Goal: Information Seeking & Learning: Check status

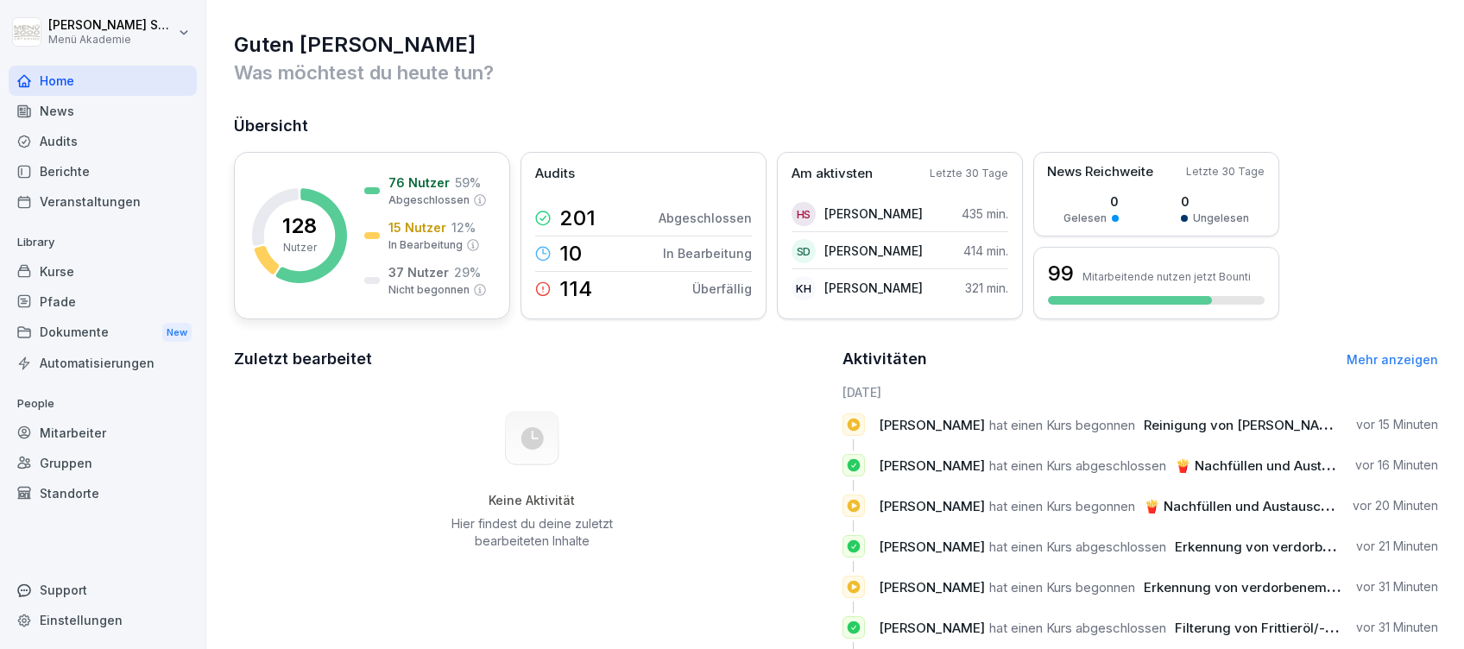
click at [394, 219] on p "15 Nutzer" at bounding box center [417, 227] width 58 height 18
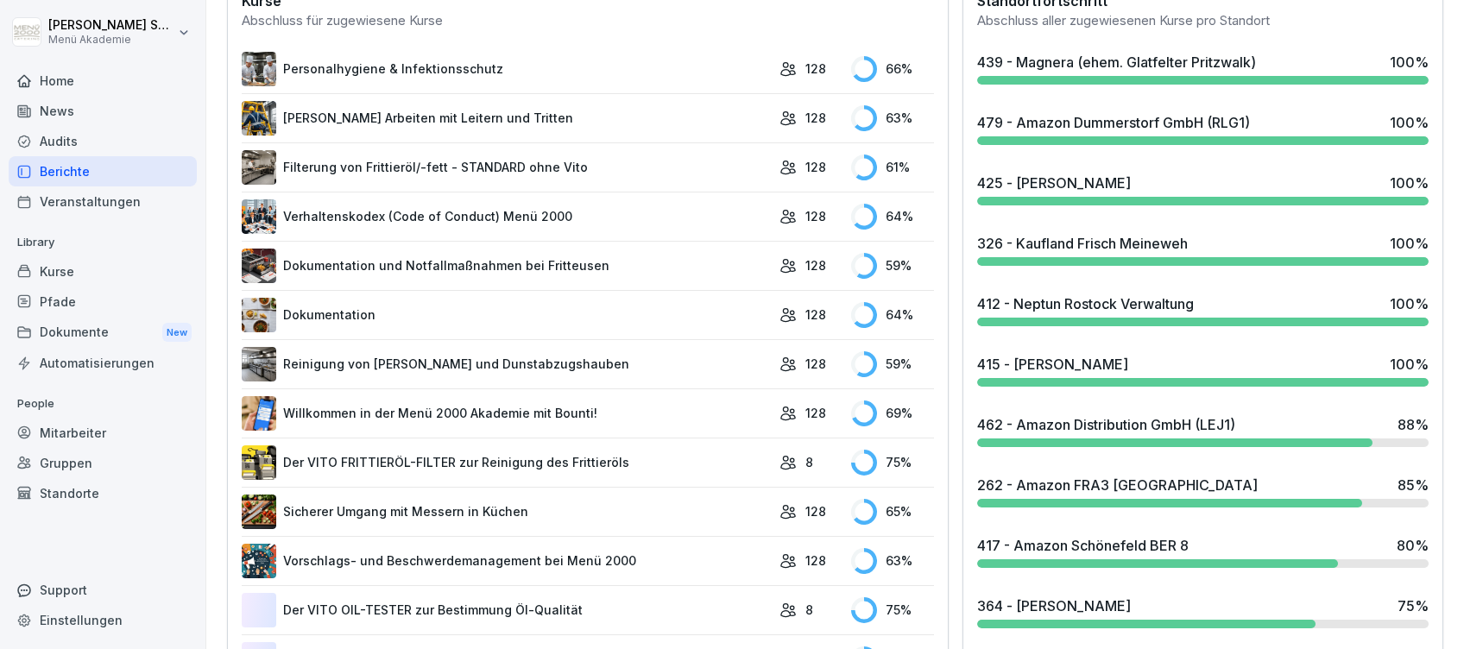
scroll to position [575, 0]
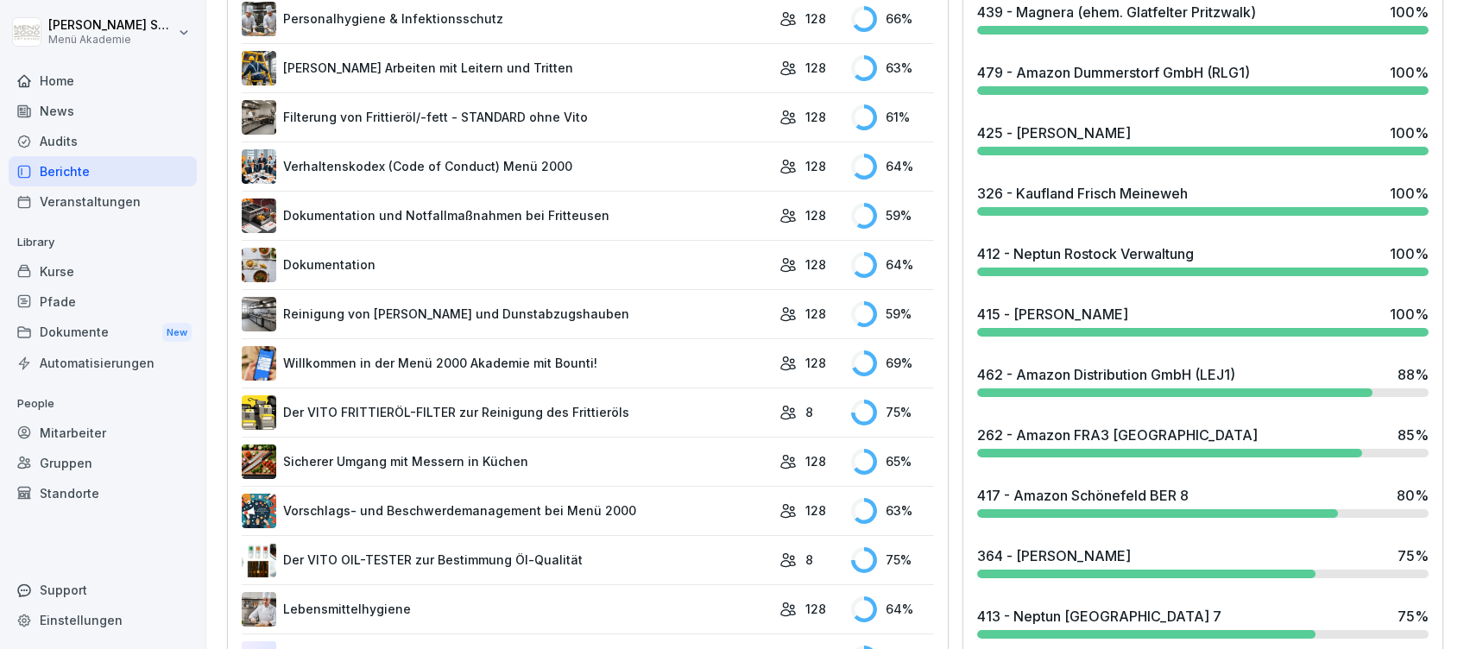
click at [1023, 378] on div "462 - Amazon Distribution GmbH (LEJ1)" at bounding box center [1106, 374] width 258 height 21
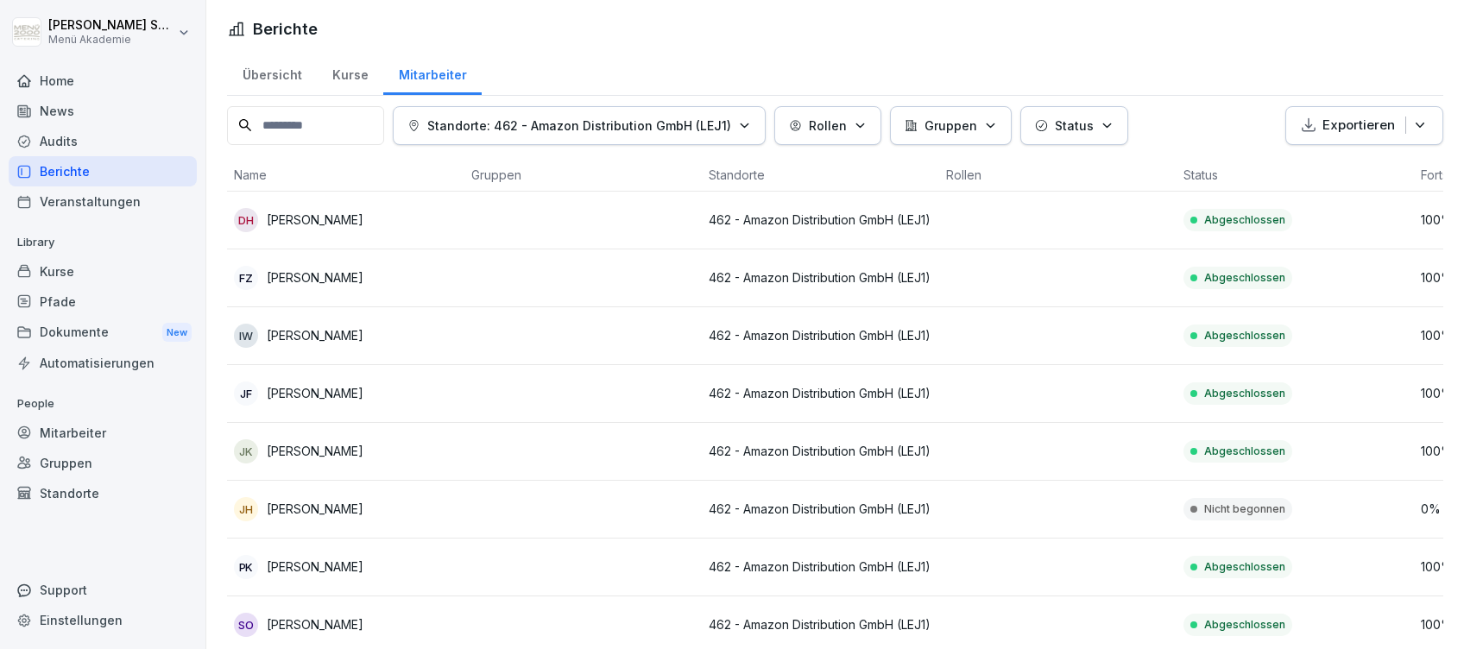
click at [36, 83] on div "Home" at bounding box center [103, 81] width 188 height 30
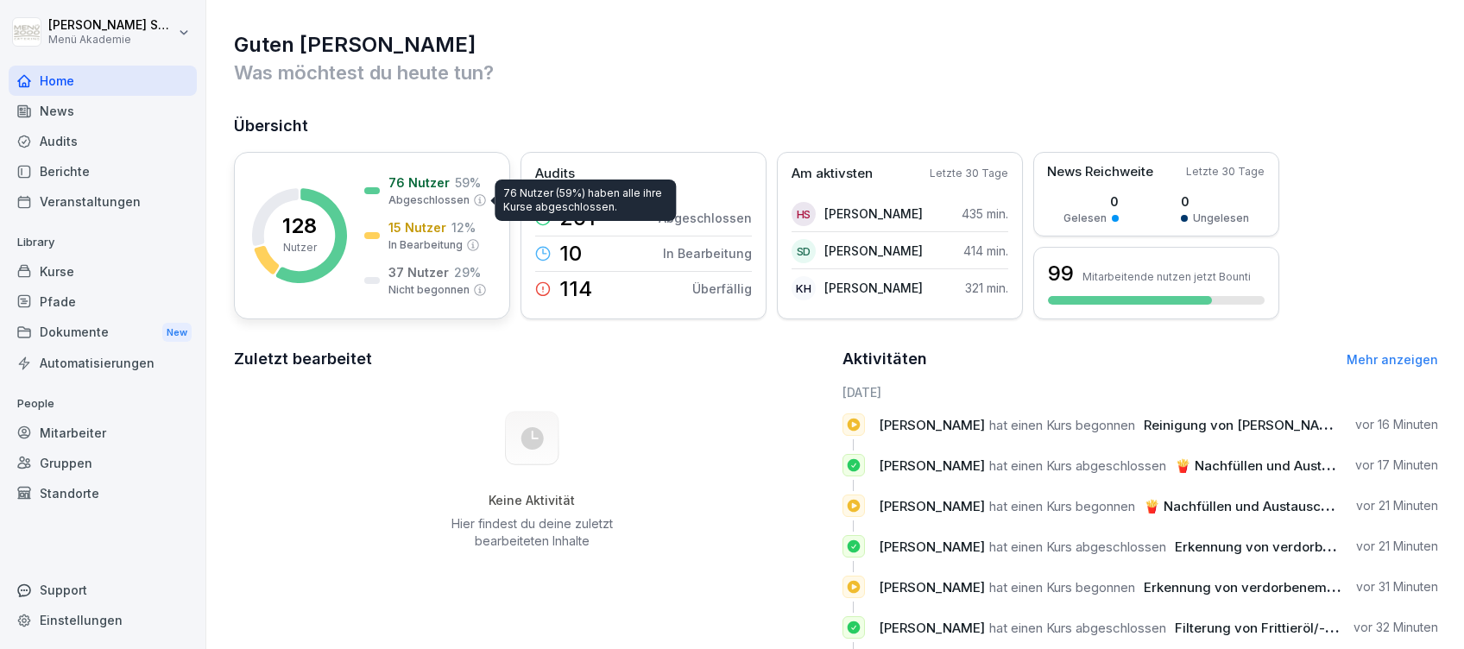
click at [428, 207] on p "Abgeschlossen" at bounding box center [428, 201] width 81 height 16
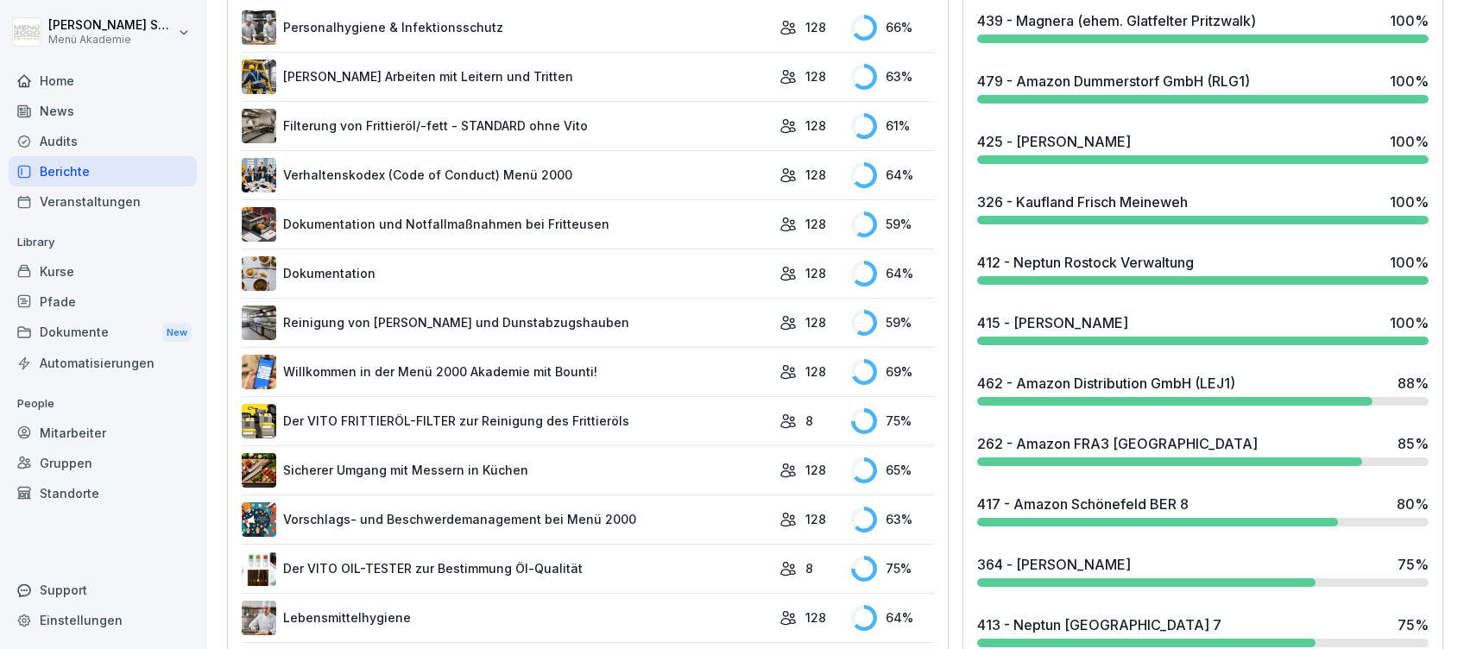
scroll to position [691, 0]
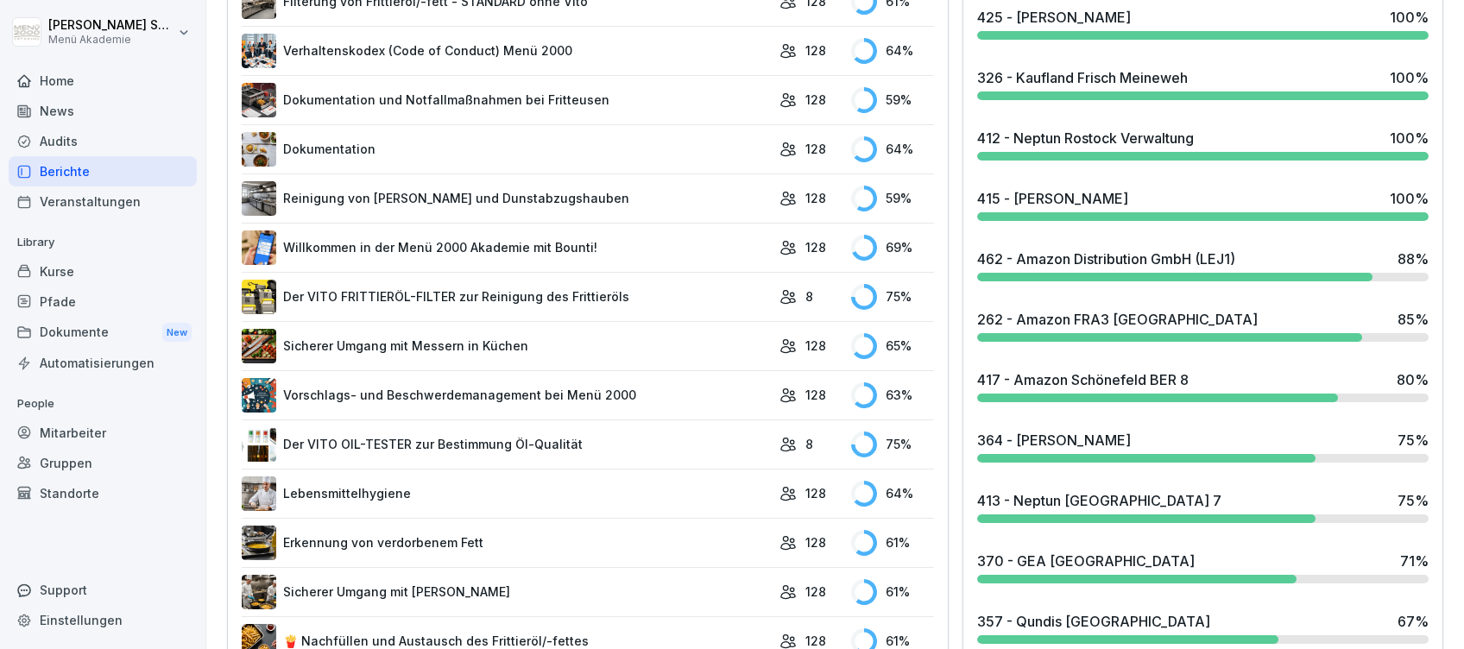
click at [1036, 320] on div "262 - Amazon FRA3 [GEOGRAPHIC_DATA]" at bounding box center [1117, 319] width 281 height 21
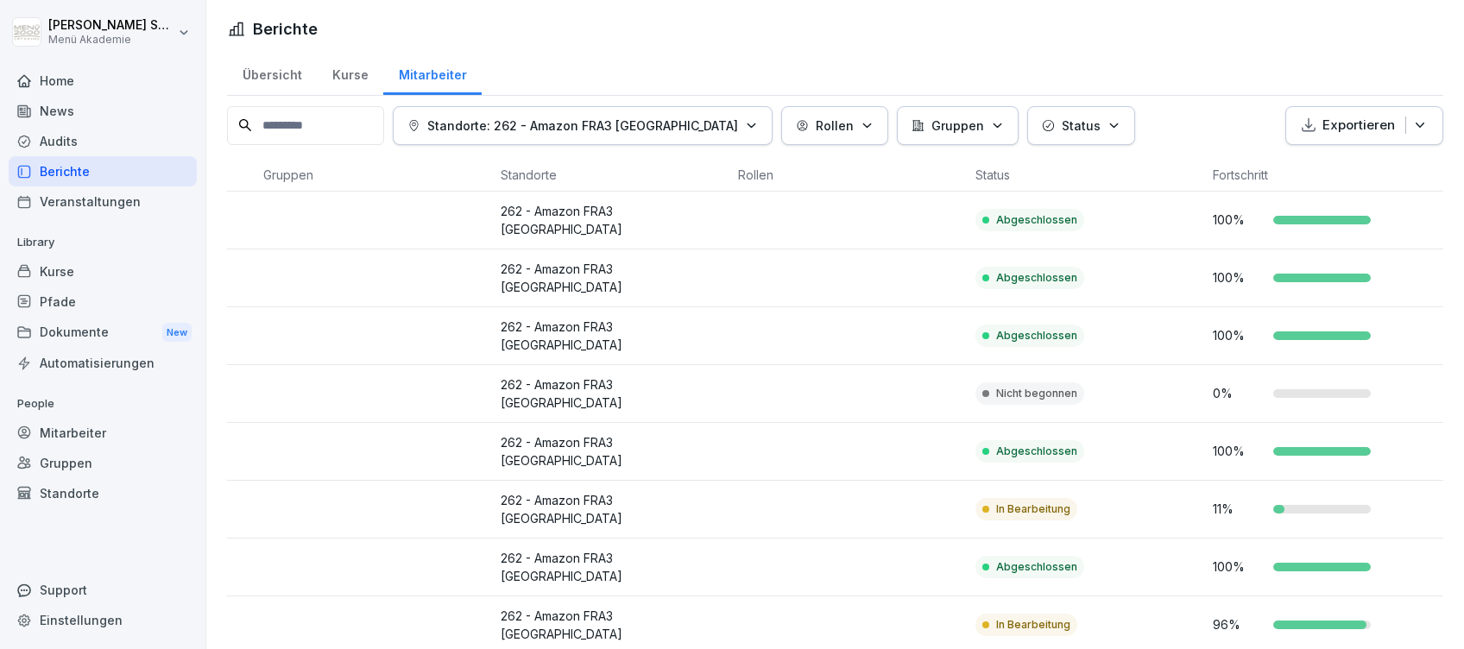
click at [52, 79] on div "Home" at bounding box center [103, 81] width 188 height 30
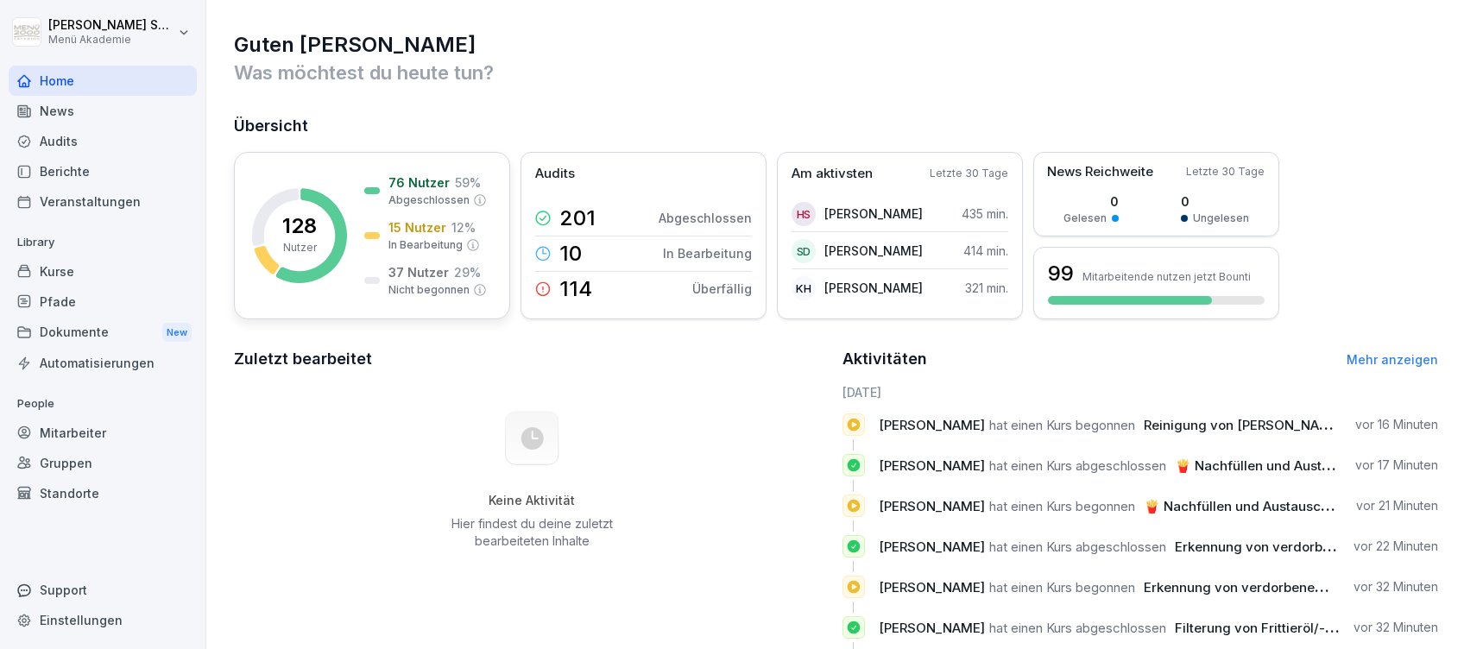
click at [443, 239] on p "In Bearbeitung" at bounding box center [425, 245] width 74 height 16
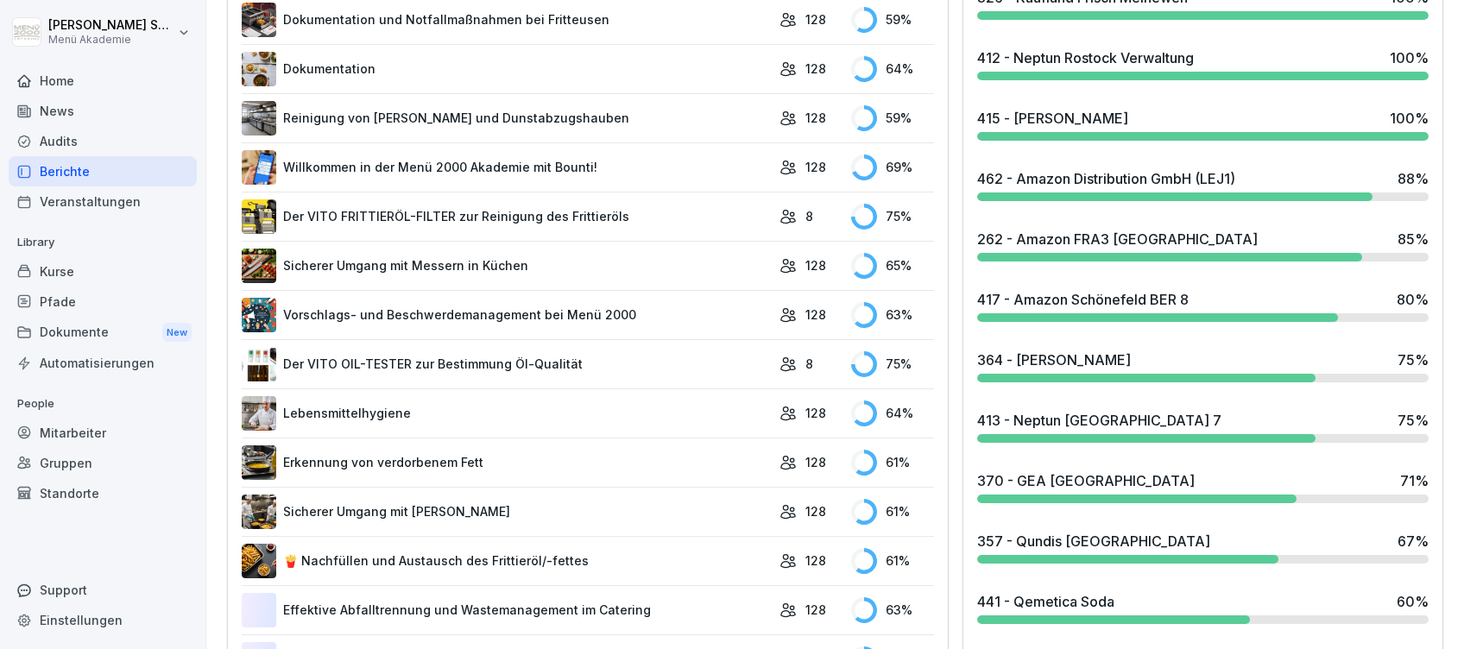
scroll to position [805, 0]
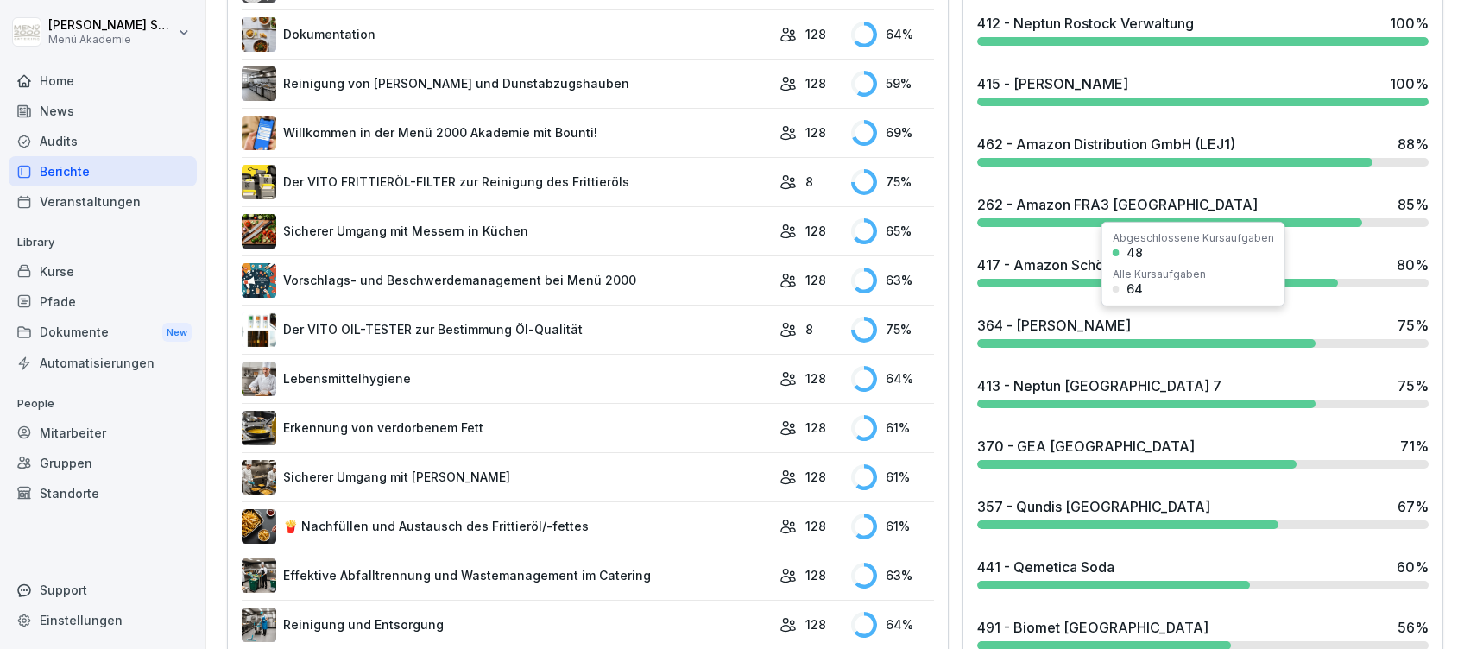
click at [1136, 331] on div "364 - [PERSON_NAME] 75 %" at bounding box center [1202, 325] width 451 height 21
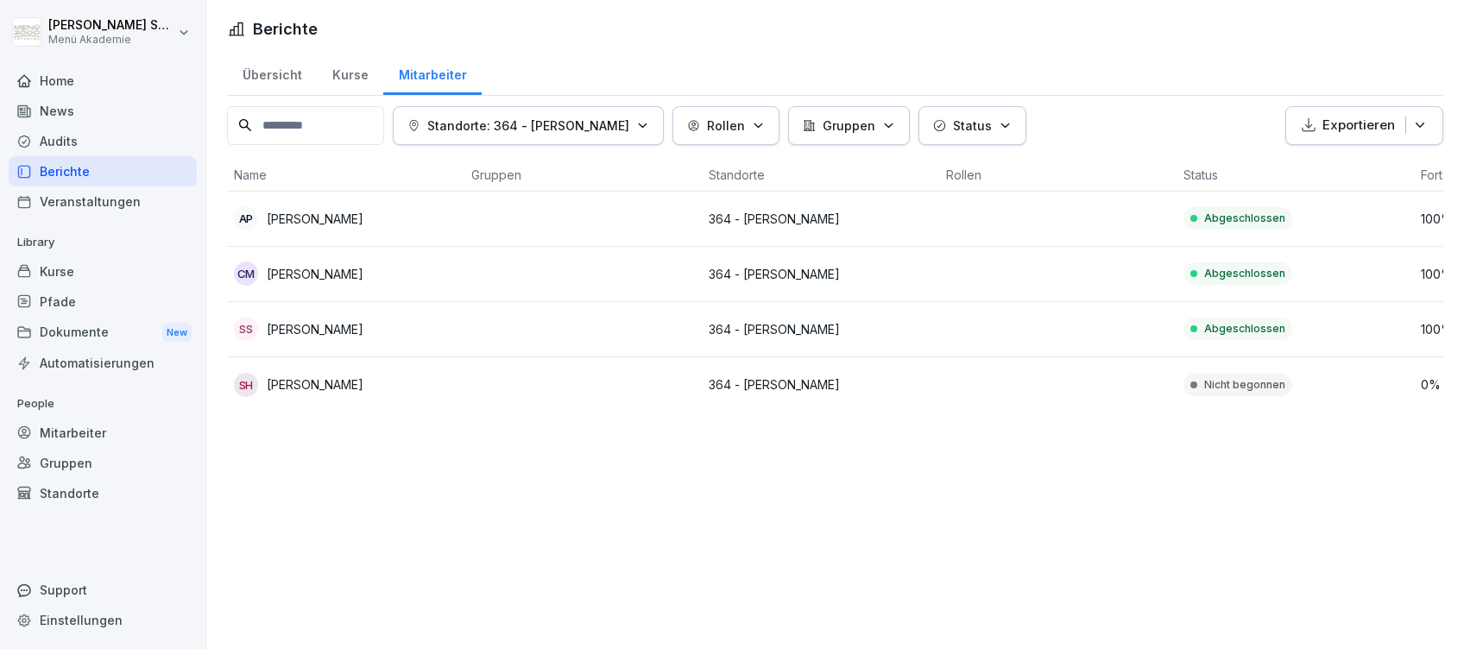
click at [47, 74] on div "Home" at bounding box center [103, 81] width 188 height 30
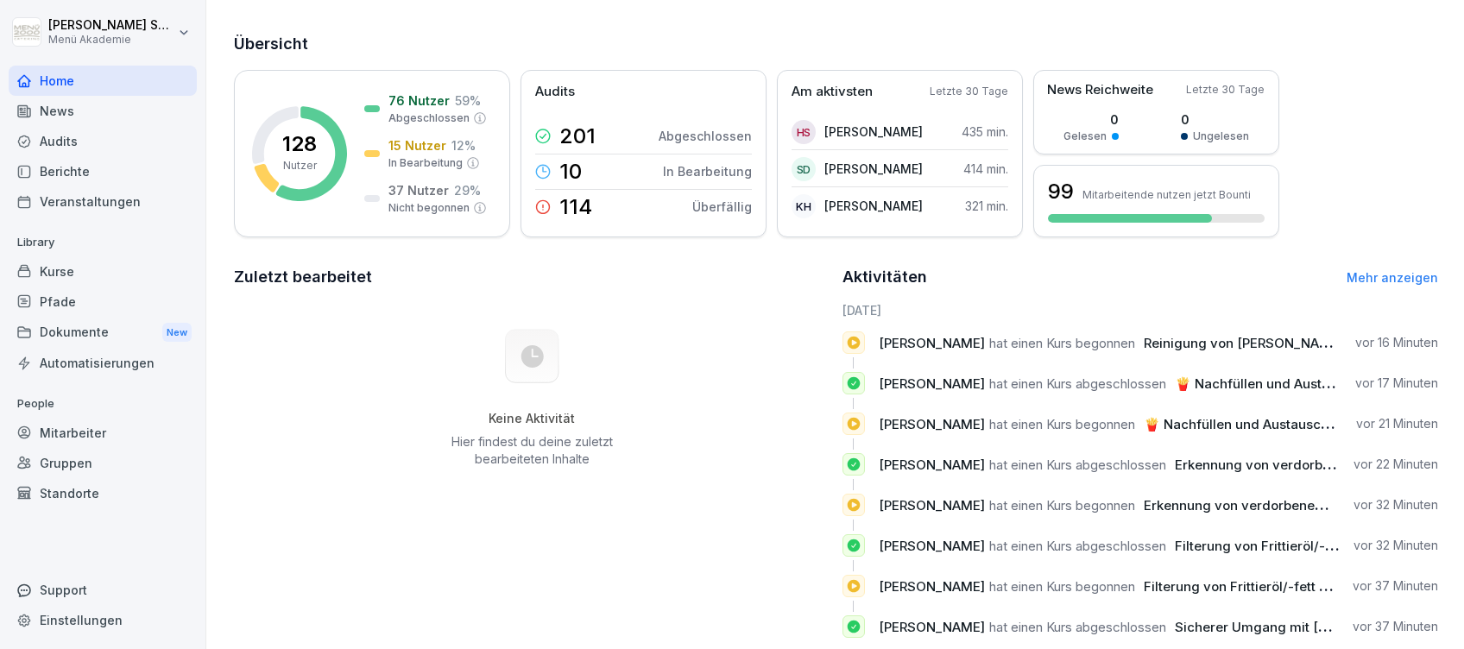
scroll to position [133, 0]
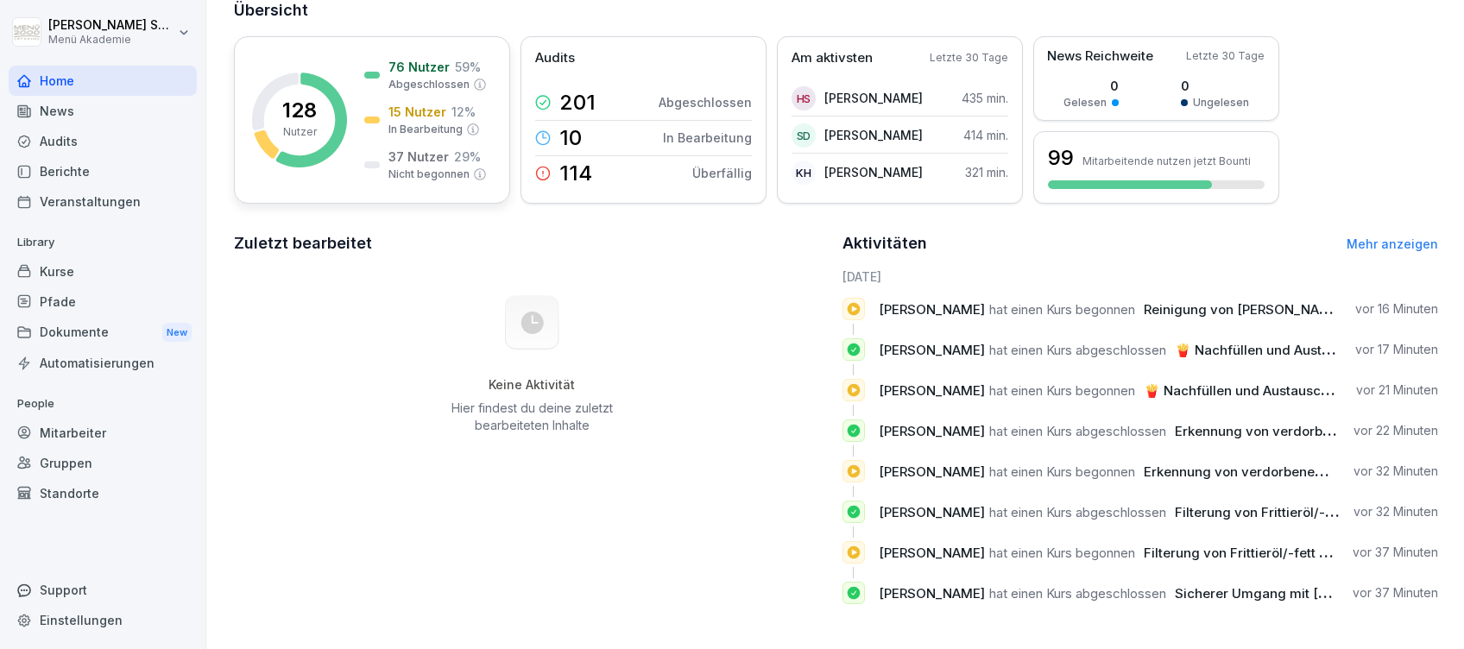
click at [338, 90] on icon at bounding box center [311, 120] width 71 height 95
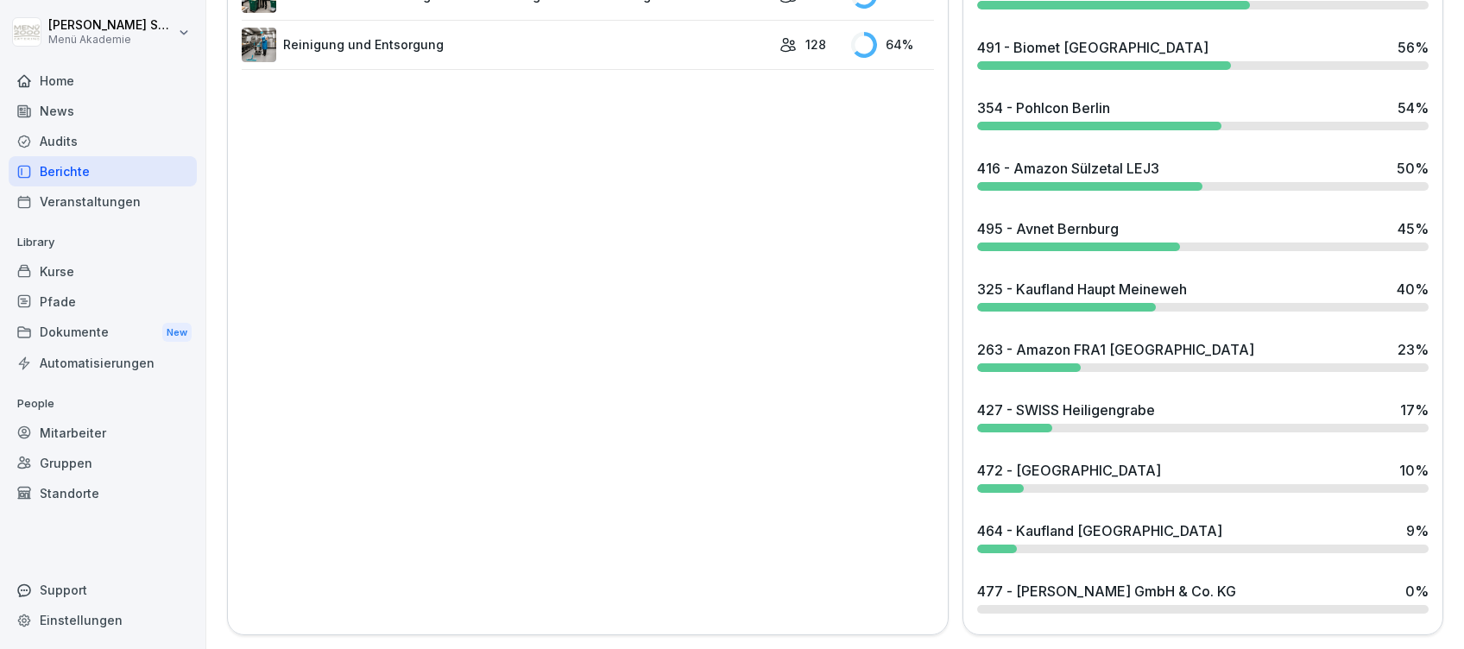
scroll to position [1401, 0]
click at [1095, 339] on div "263 - Amazon FRA1 [GEOGRAPHIC_DATA]" at bounding box center [1115, 349] width 277 height 21
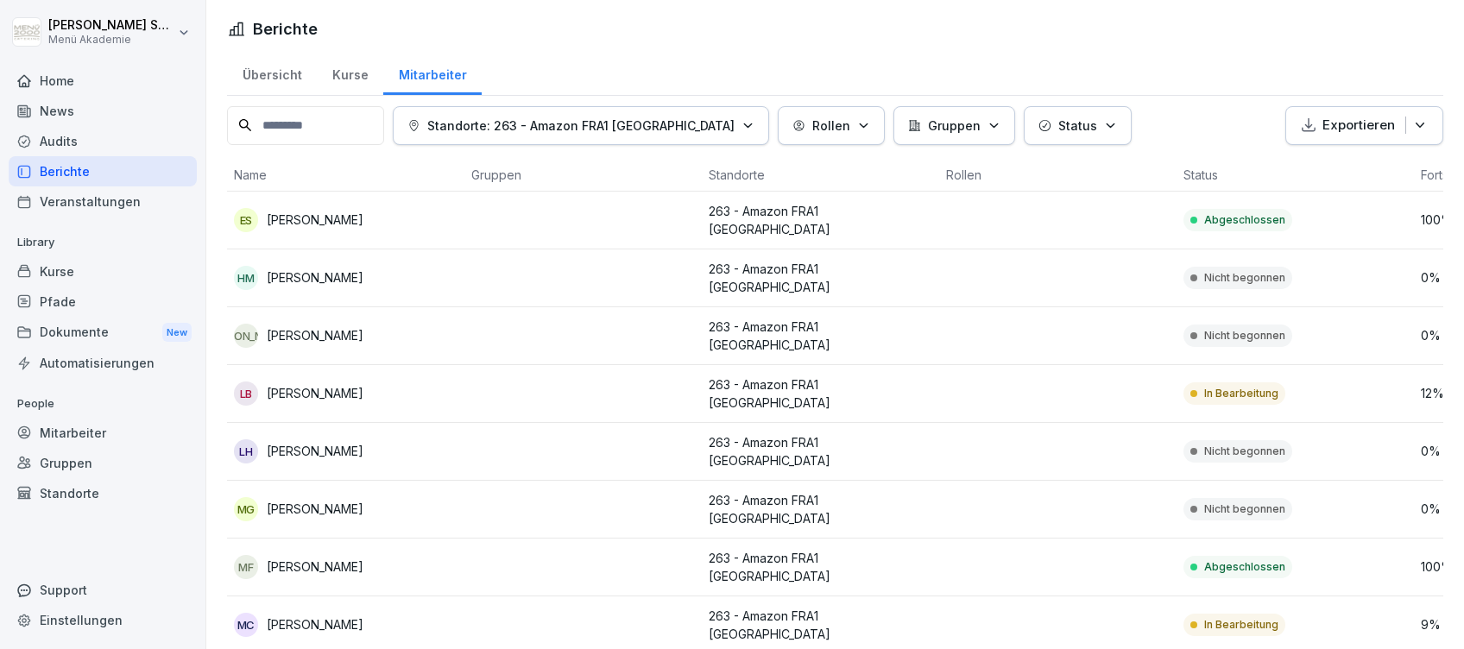
click at [59, 72] on div "Home" at bounding box center [103, 81] width 188 height 30
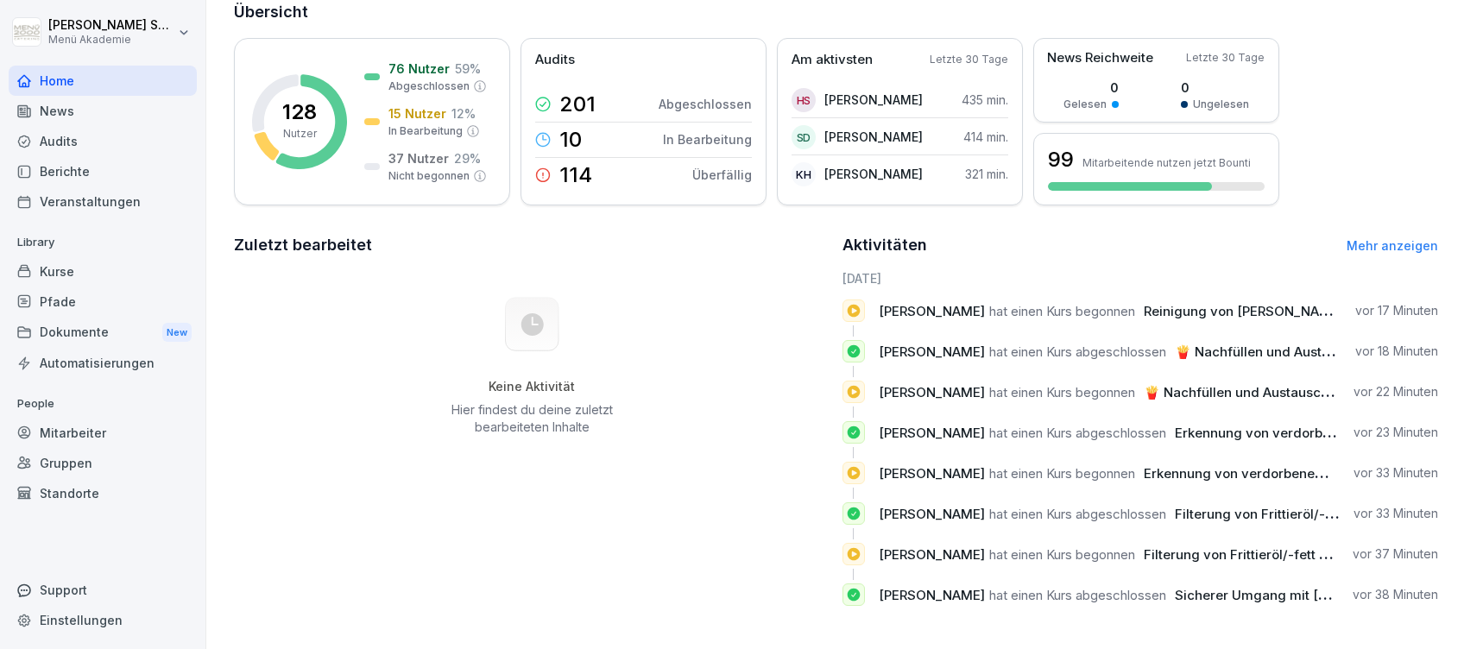
scroll to position [133, 0]
click at [1388, 237] on link "Mehr anzeigen" at bounding box center [1393, 244] width 92 height 15
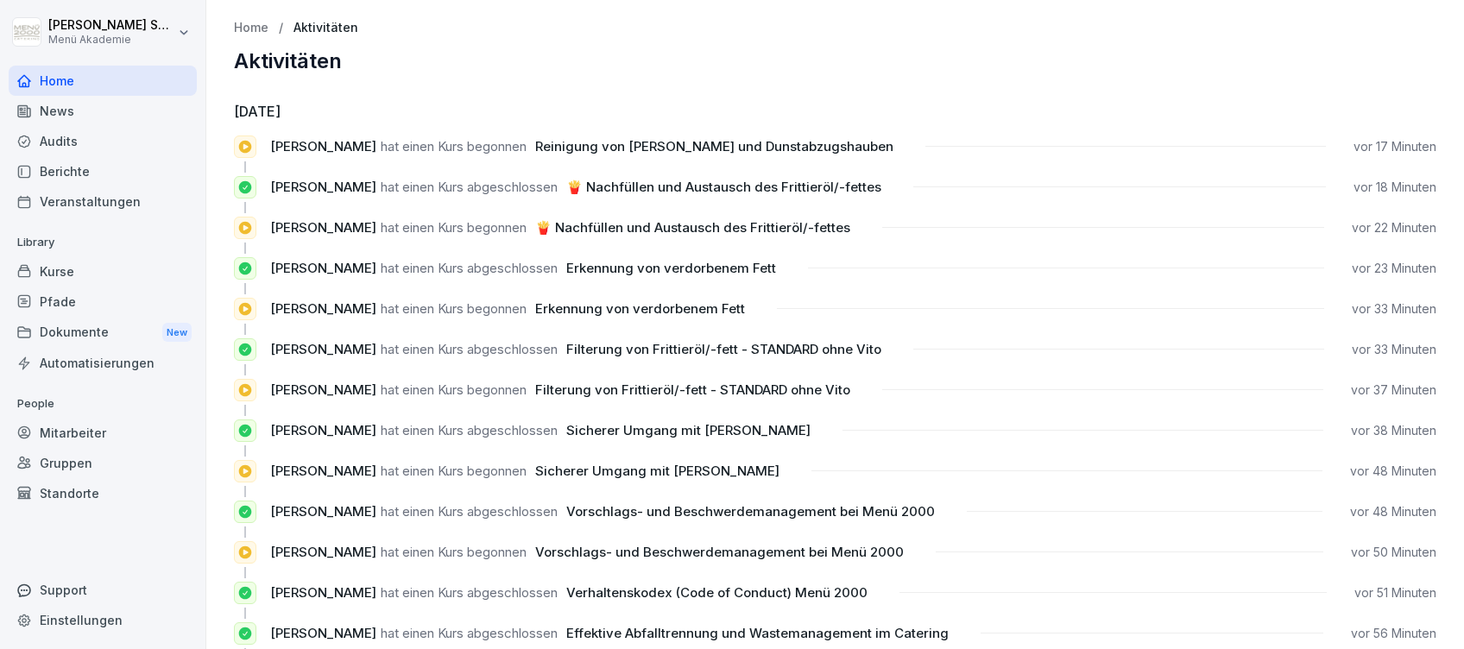
click at [54, 76] on div "Home" at bounding box center [103, 81] width 188 height 30
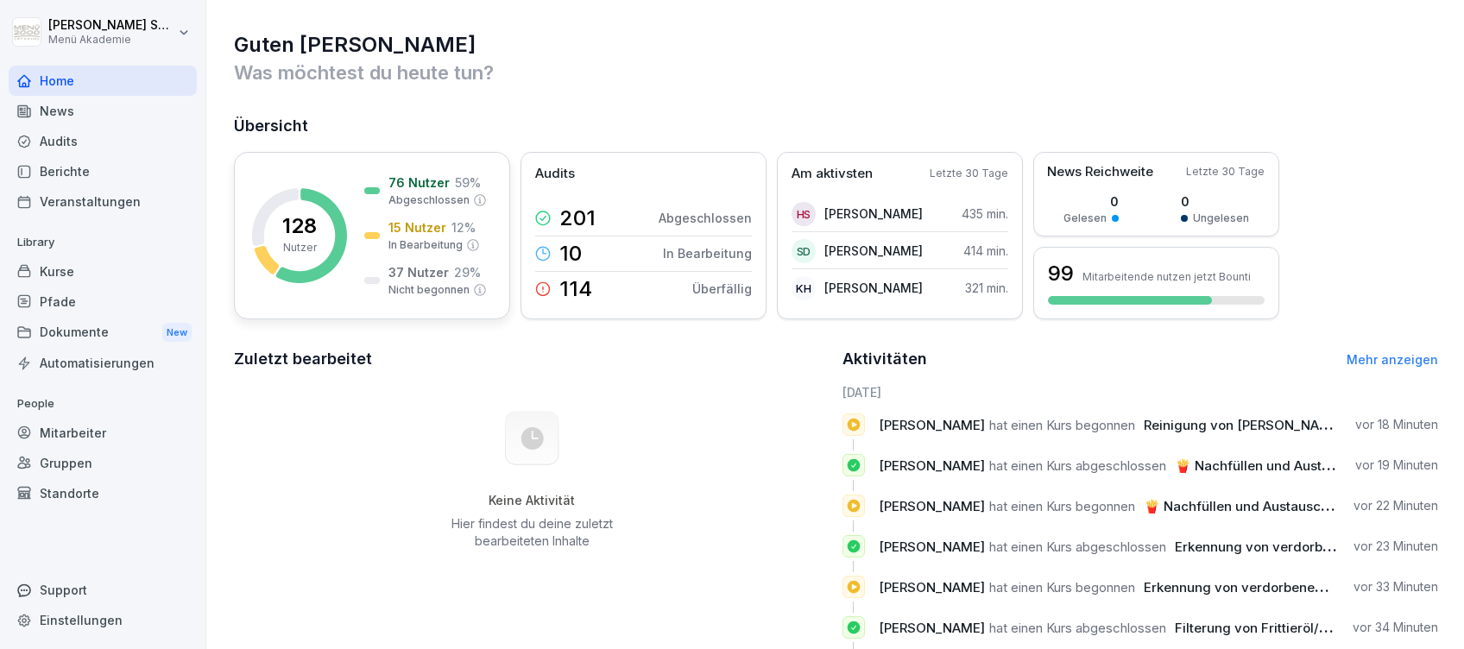
click at [405, 221] on p "15 Nutzer" at bounding box center [417, 227] width 58 height 18
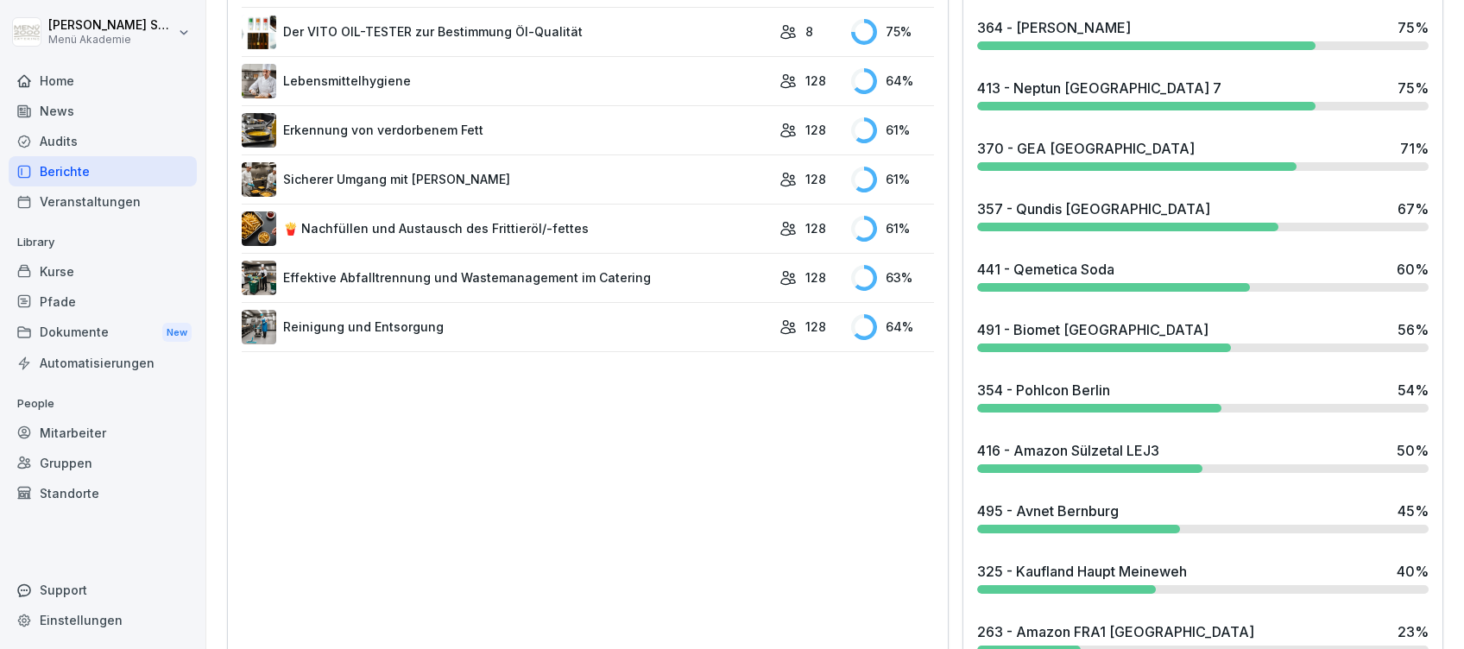
scroll to position [1151, 0]
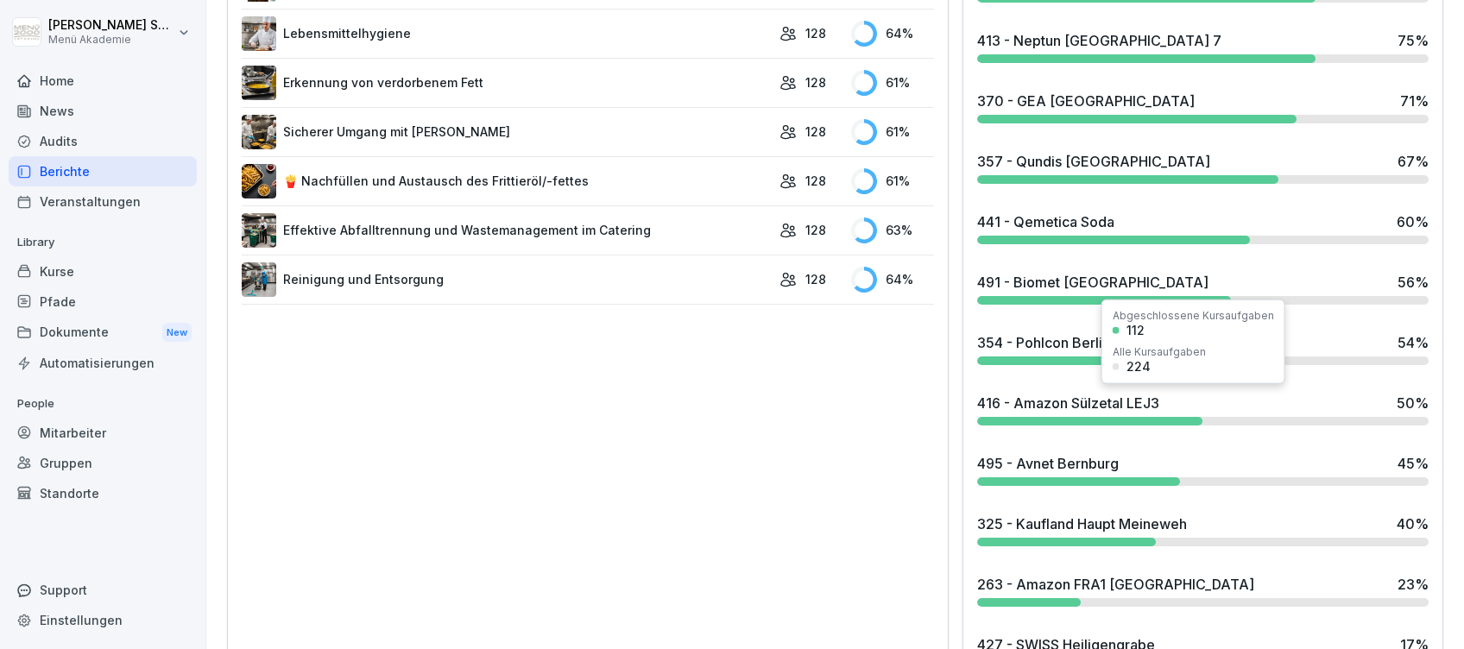
click at [1037, 401] on div "416 - Amazon Sülzetal LEJ3" at bounding box center [1068, 403] width 182 height 21
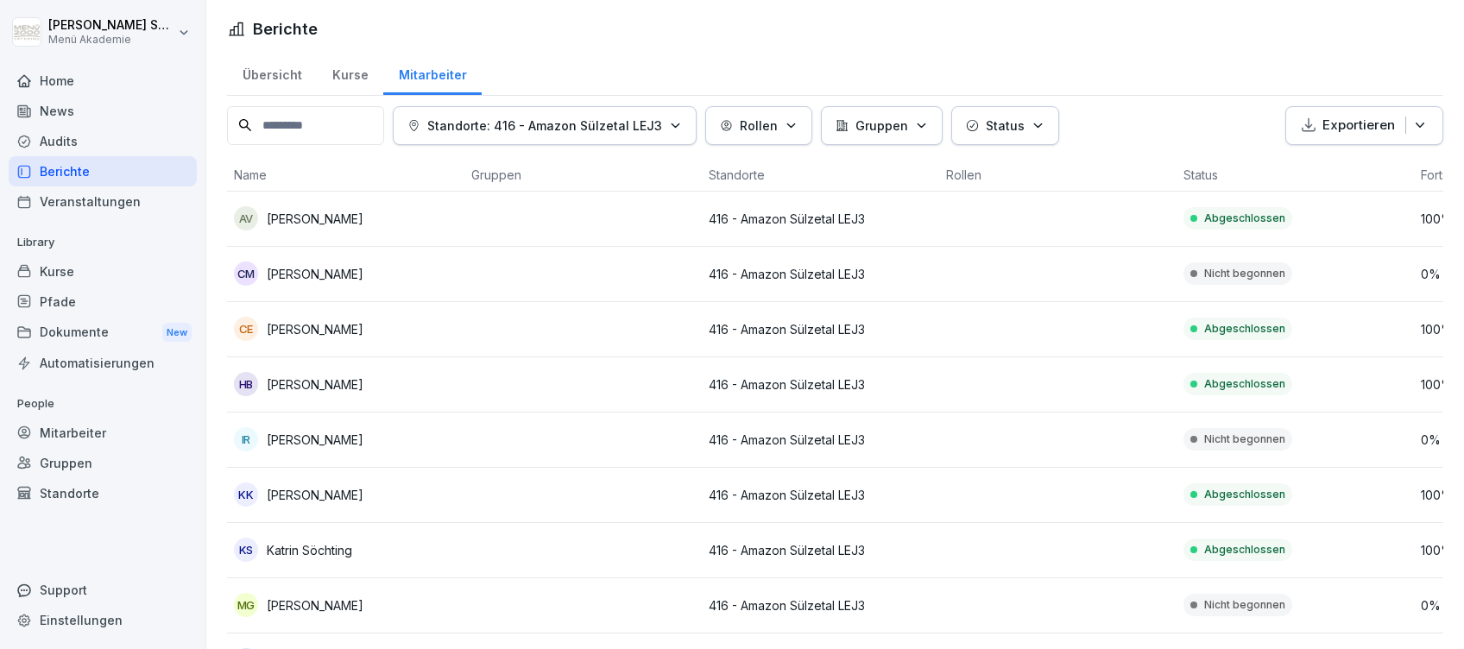
click at [62, 81] on div "Home" at bounding box center [103, 81] width 188 height 30
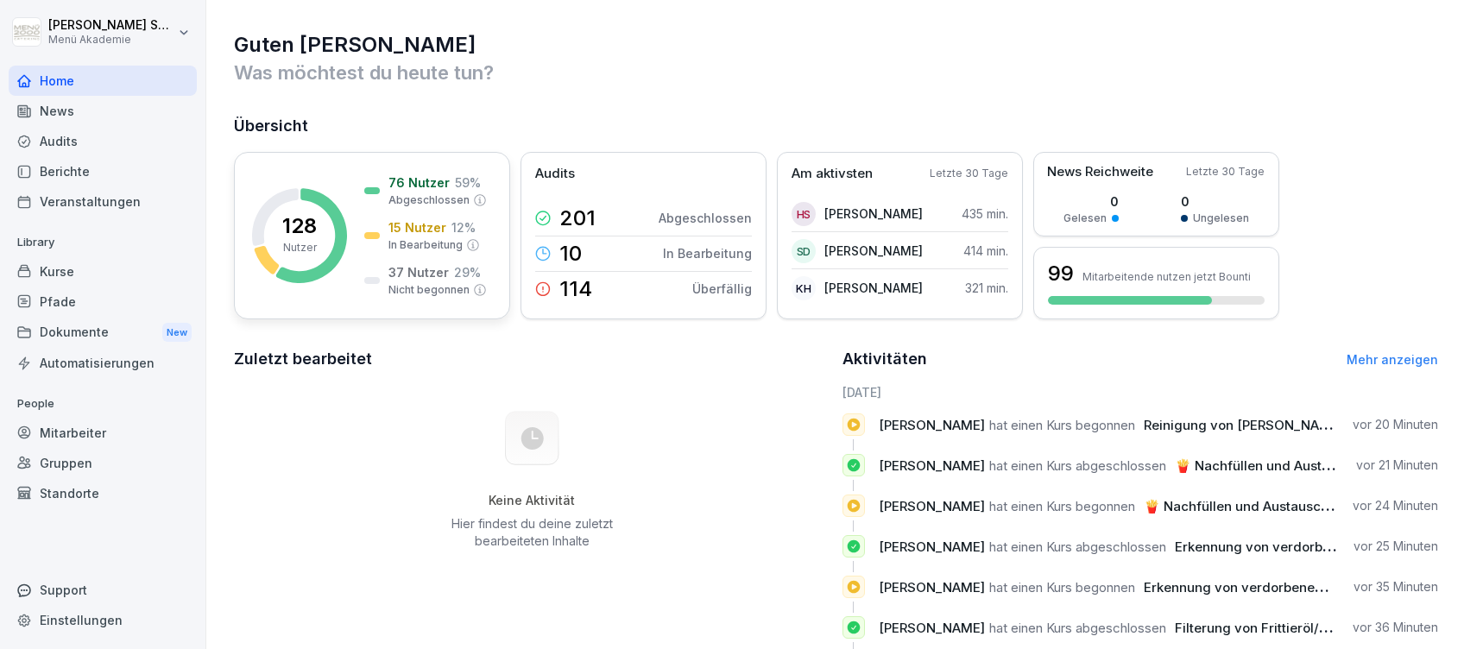
click at [352, 236] on div "128 Nutzer 76 Nutzer 59 % Abgeschlossen 15 Nutzer 12 % In Bearbeitung 37 Nutzer…" at bounding box center [372, 235] width 276 height 167
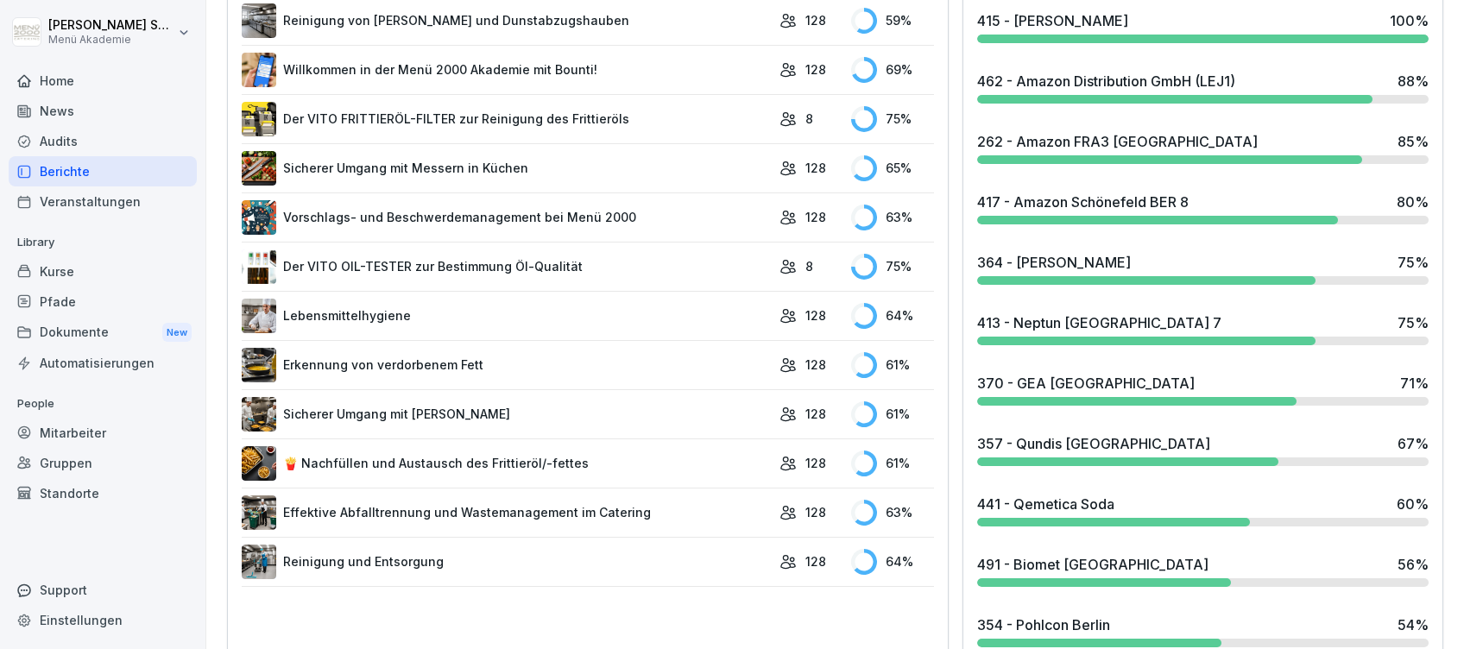
scroll to position [920, 0]
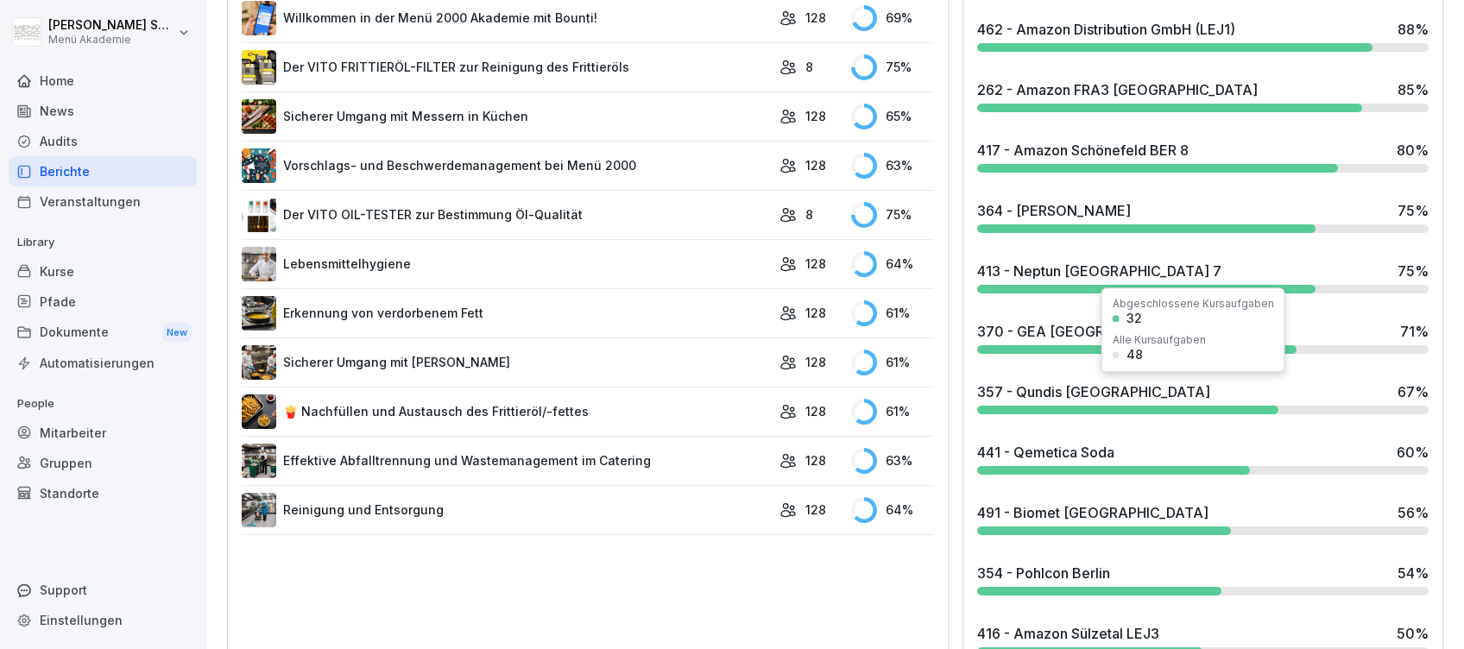
click at [1070, 388] on div "357 - Qundis [GEOGRAPHIC_DATA]" at bounding box center [1093, 392] width 233 height 21
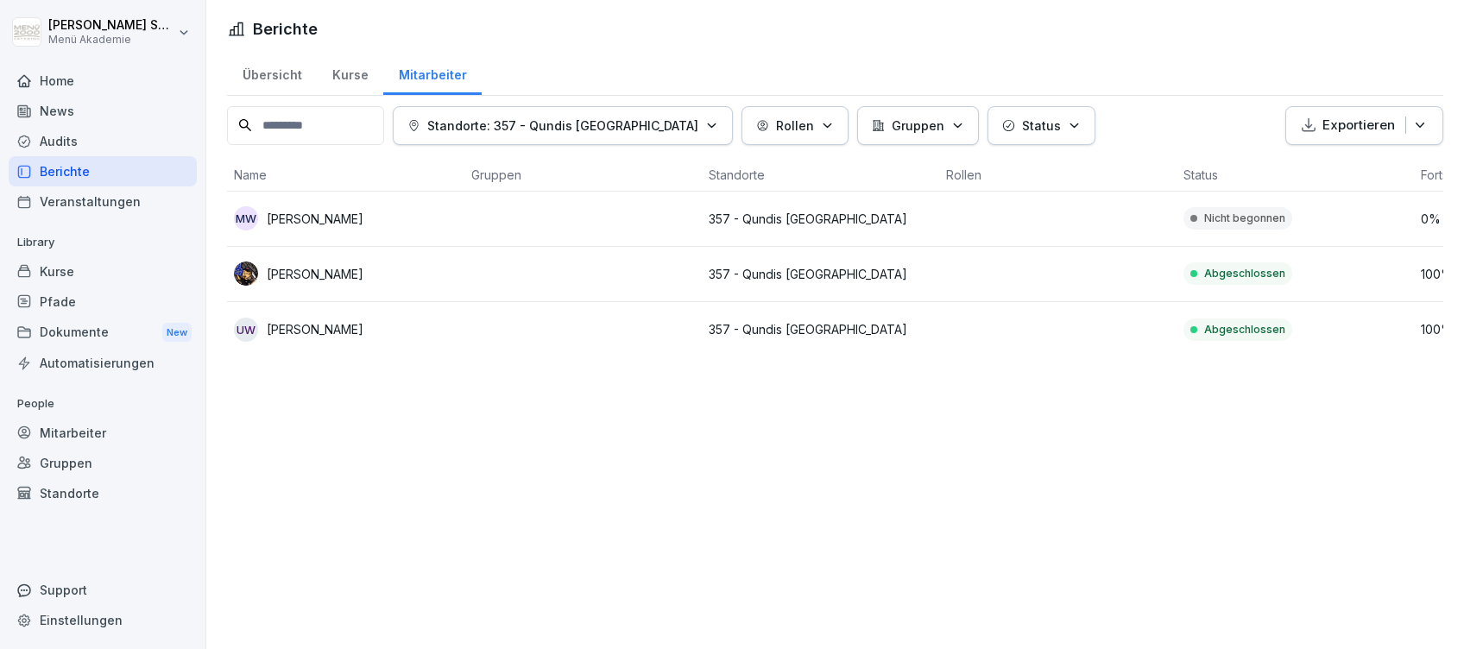
click at [41, 73] on div "Home" at bounding box center [103, 81] width 188 height 30
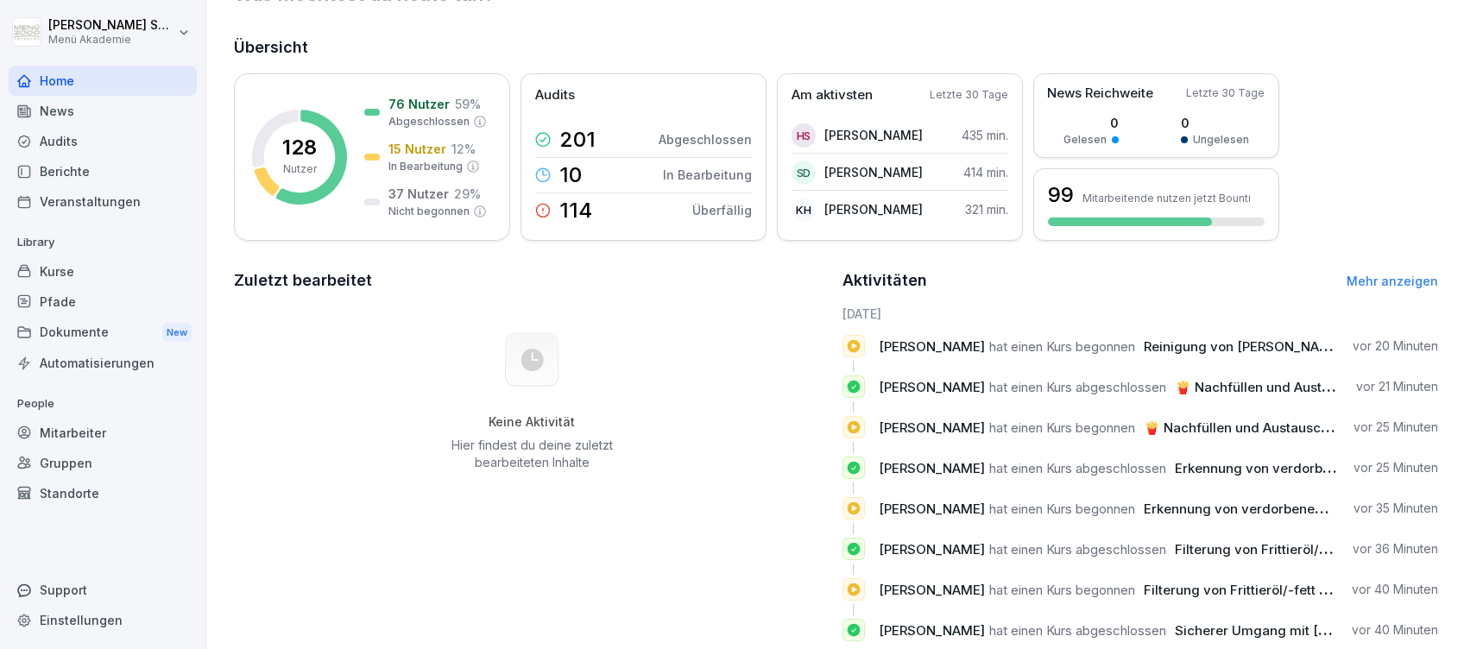
scroll to position [115, 0]
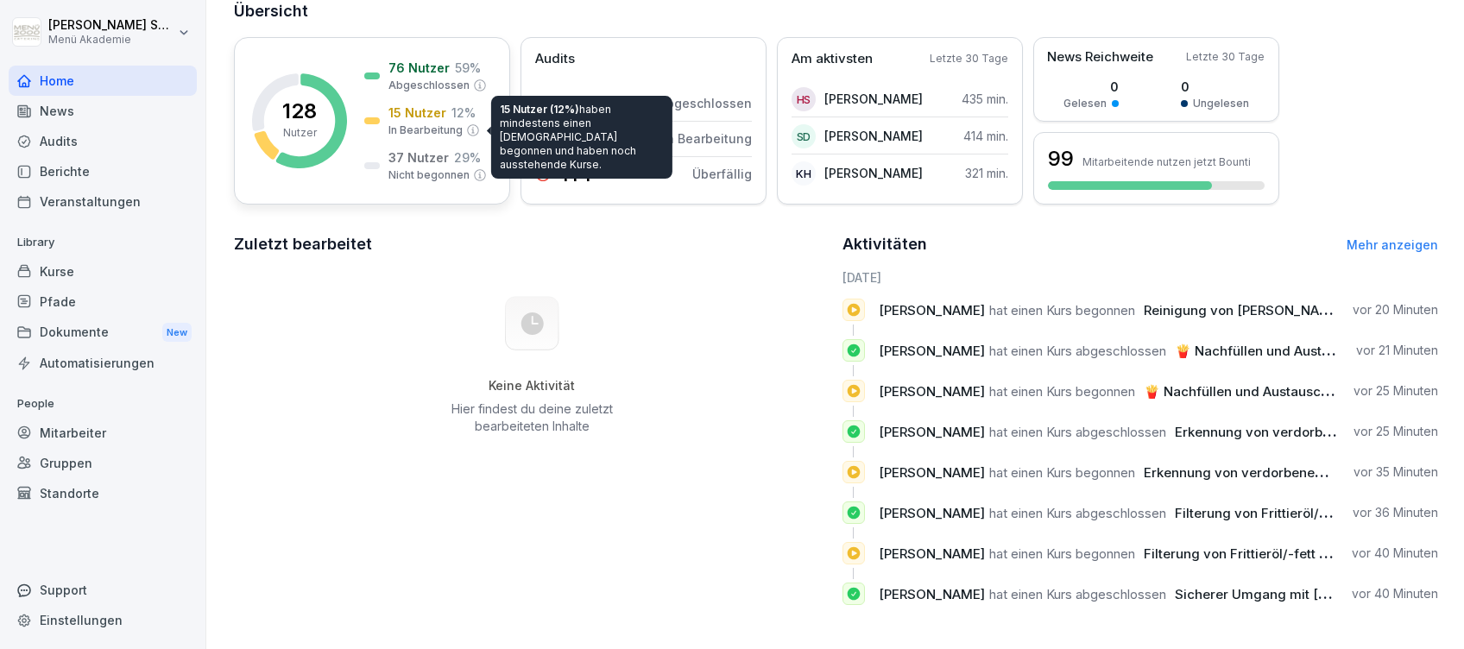
click at [437, 130] on p "In Bearbeitung" at bounding box center [425, 131] width 74 height 16
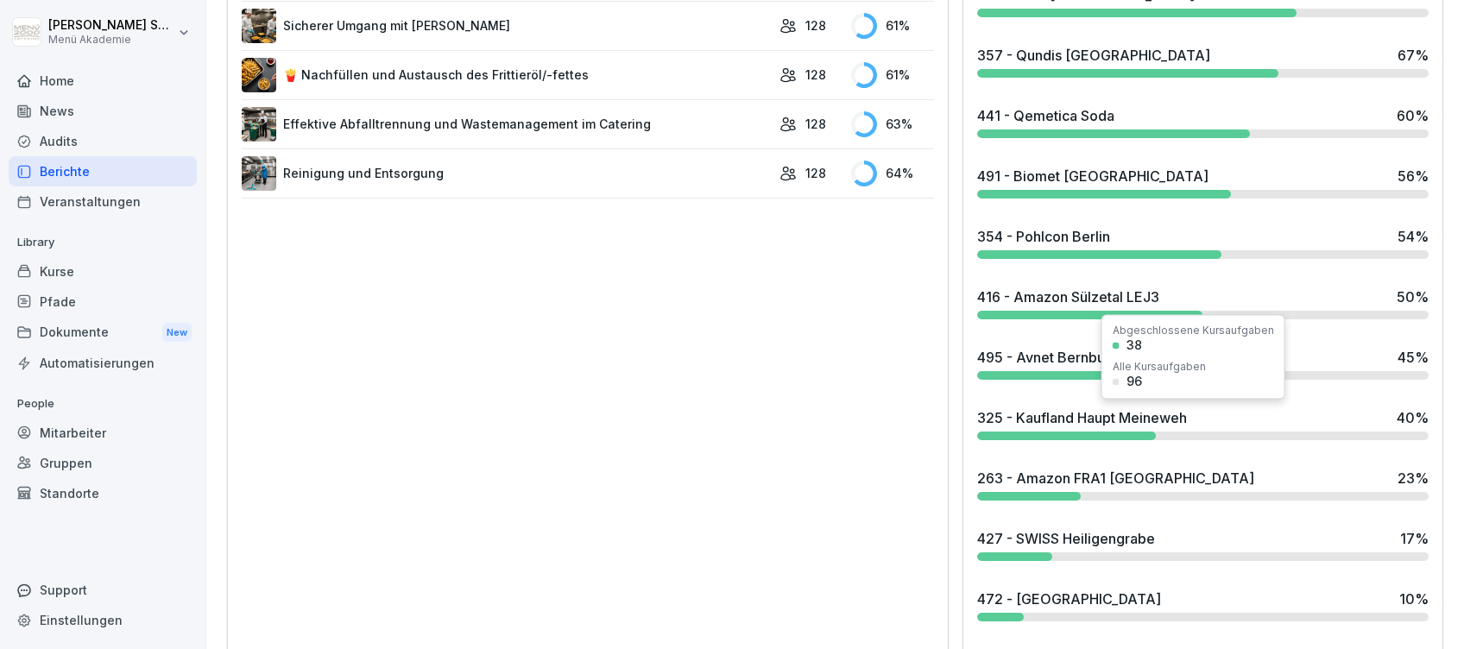
scroll to position [1372, 0]
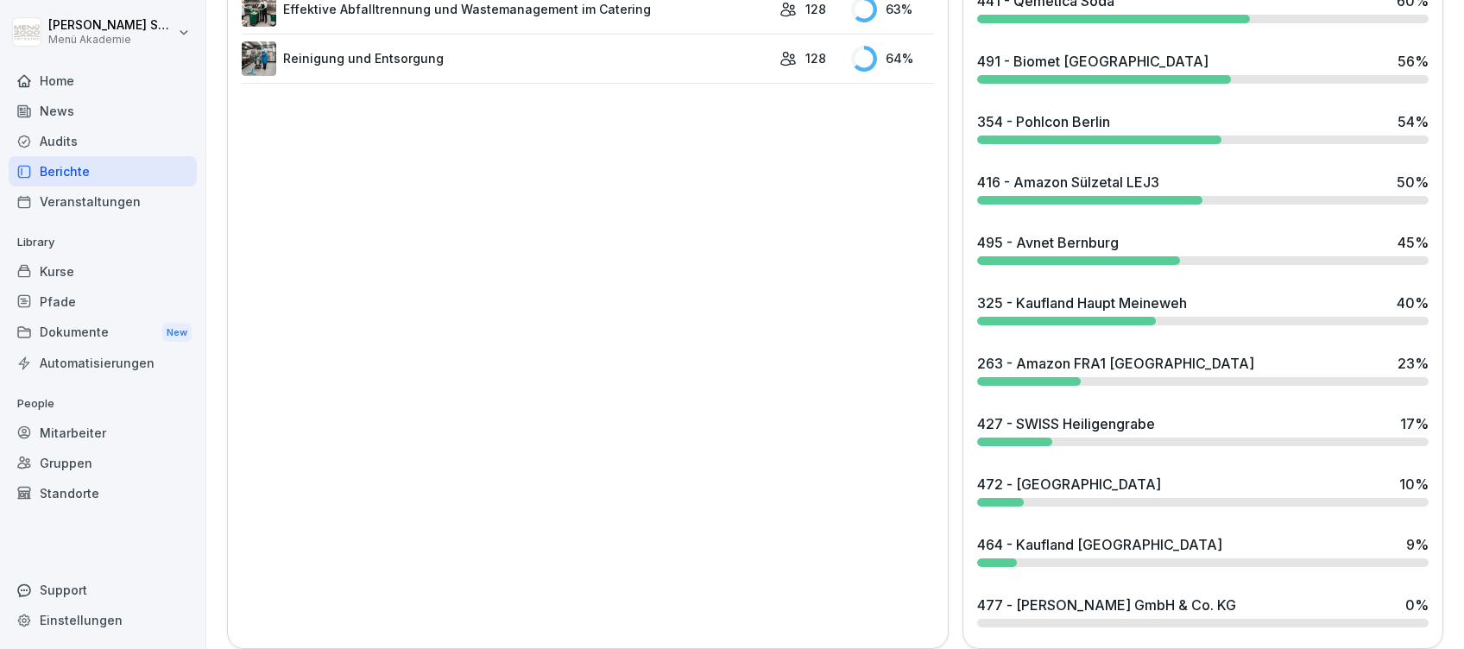
click at [1076, 476] on div "472 - [GEOGRAPHIC_DATA]" at bounding box center [1069, 484] width 184 height 21
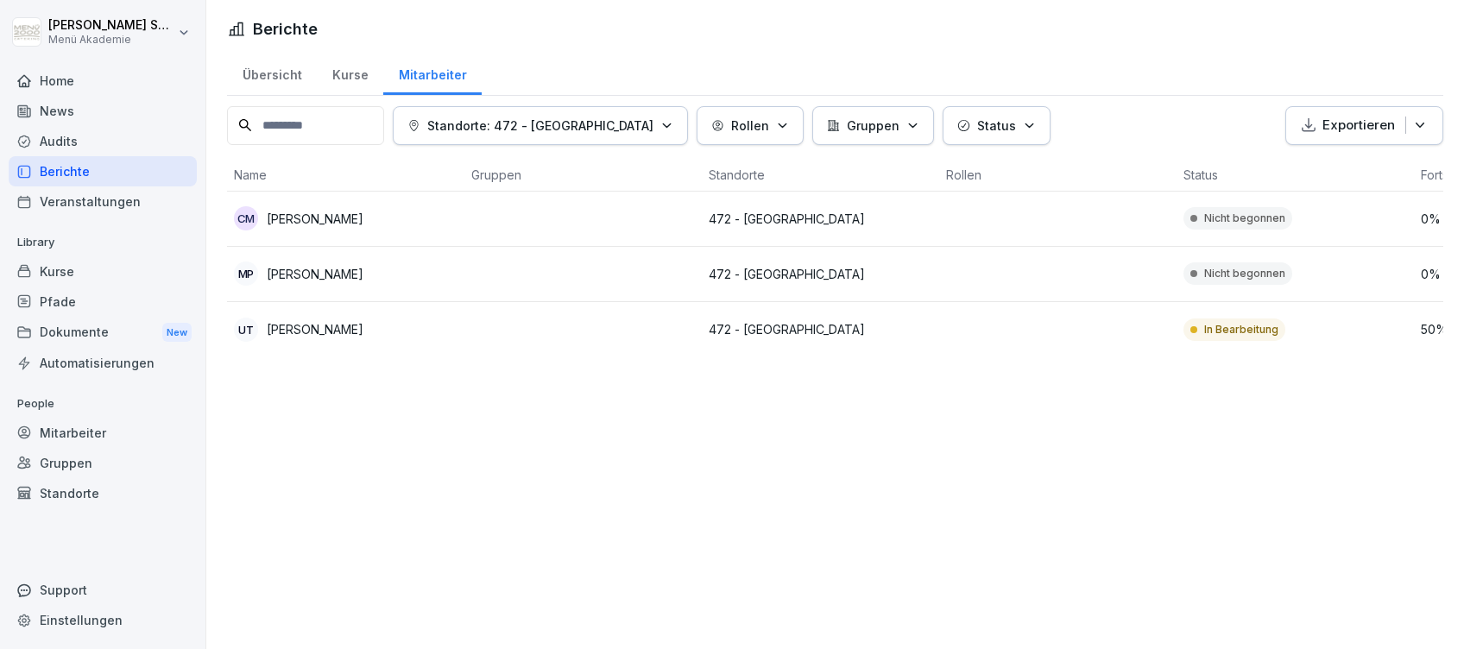
click at [56, 73] on div "Home" at bounding box center [103, 81] width 188 height 30
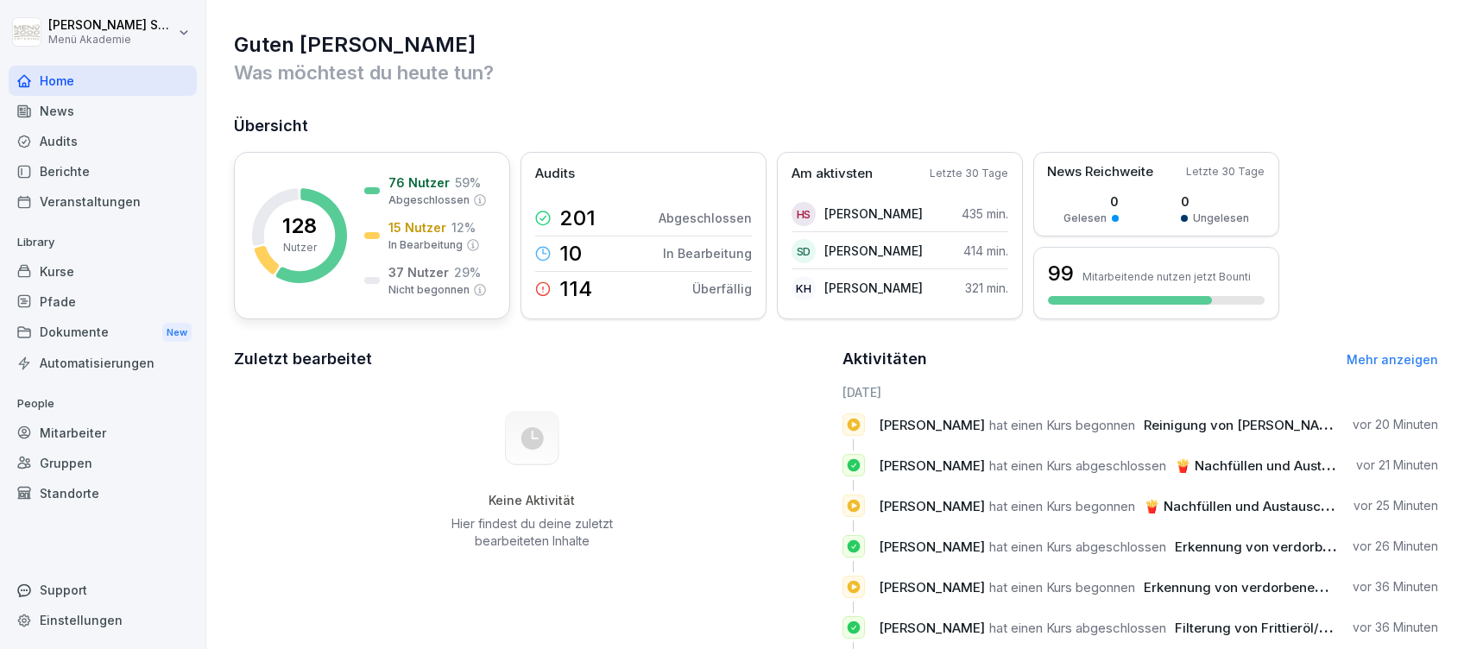
click at [428, 235] on p "15 Nutzer" at bounding box center [417, 227] width 58 height 18
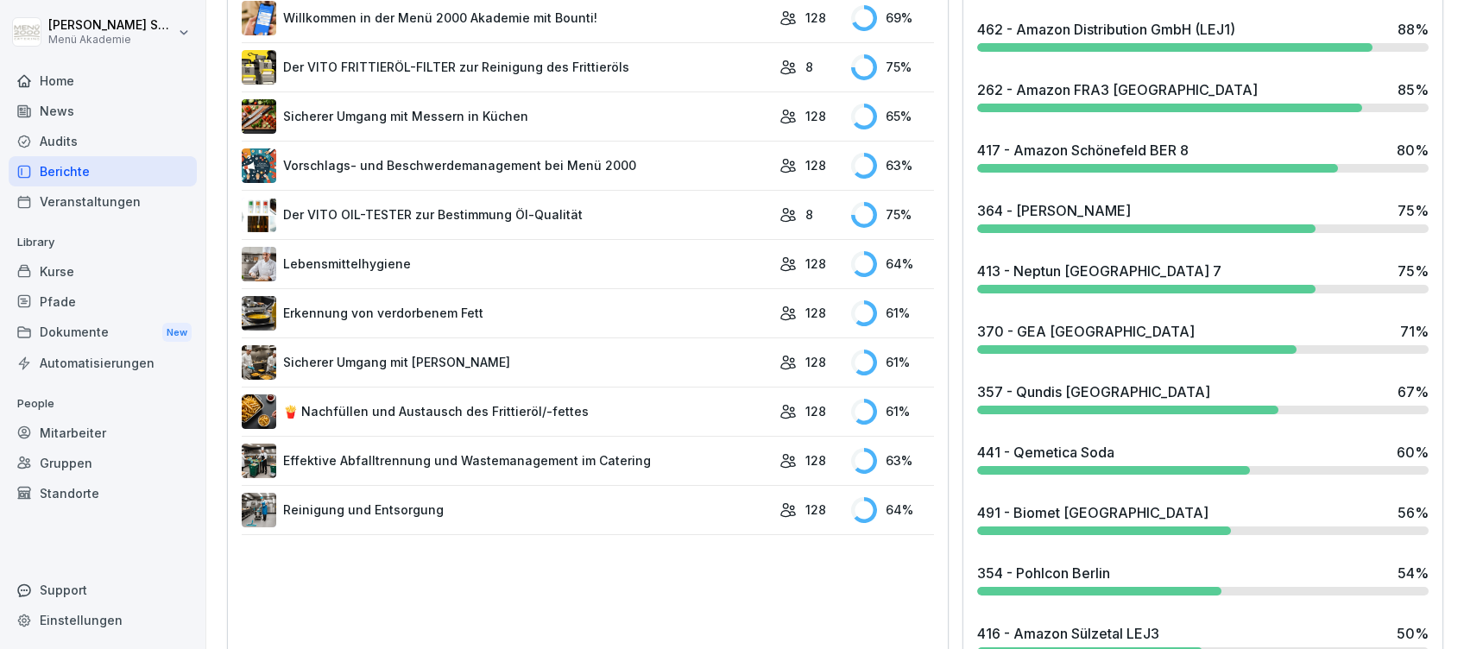
scroll to position [1401, 0]
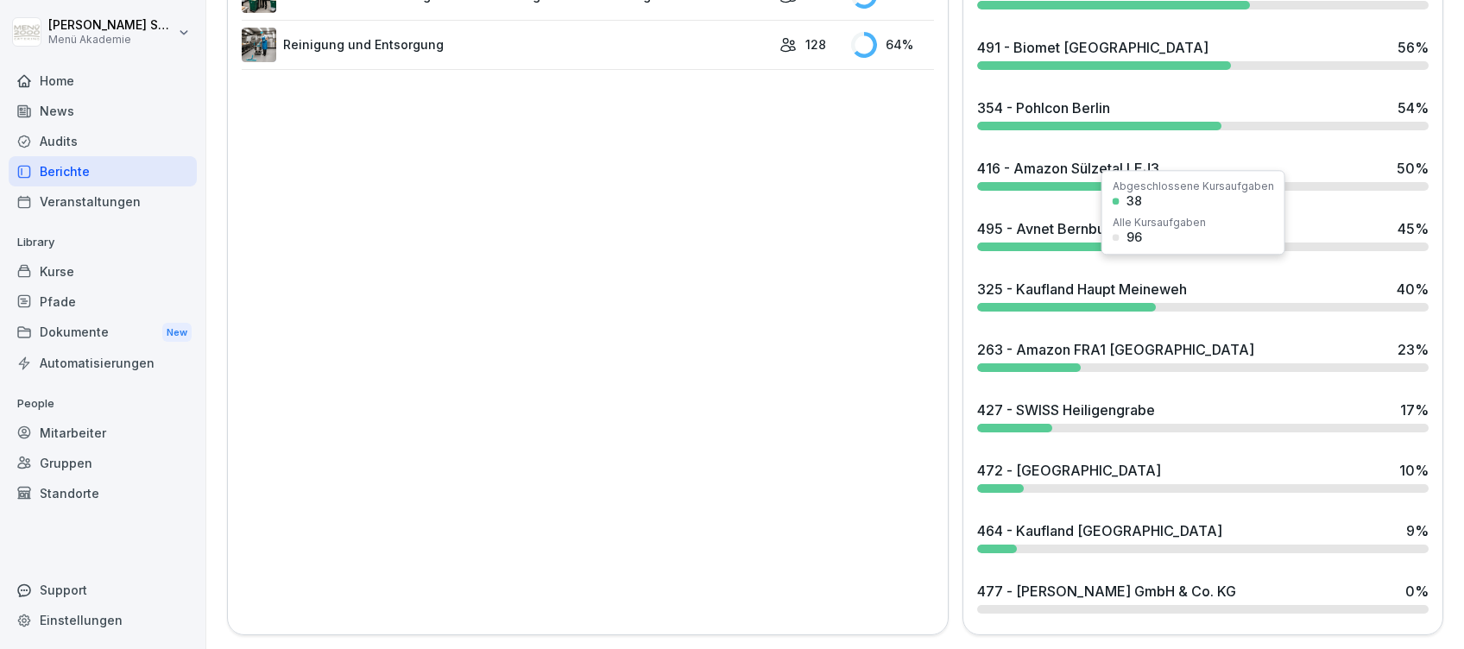
click at [1069, 279] on div "325 - Kaufland Haupt Meineweh" at bounding box center [1082, 289] width 210 height 21
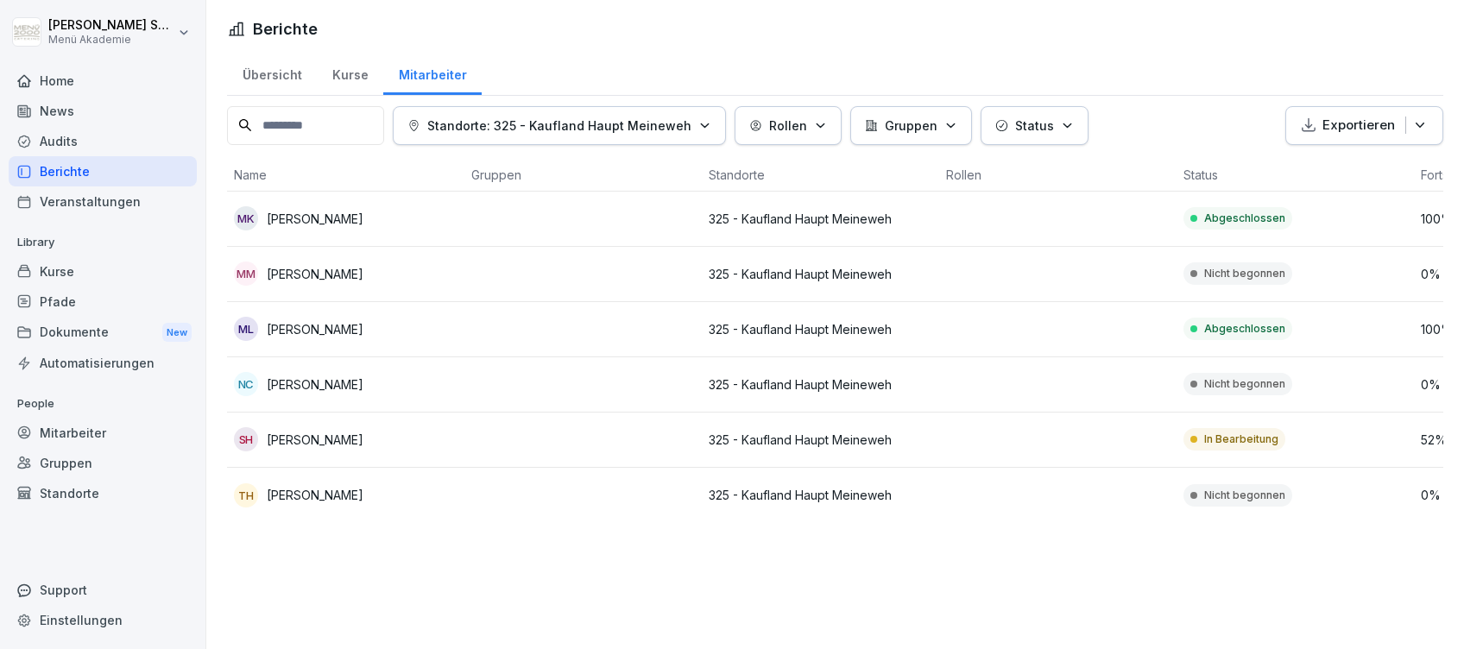
click at [41, 72] on div "Home" at bounding box center [103, 81] width 188 height 30
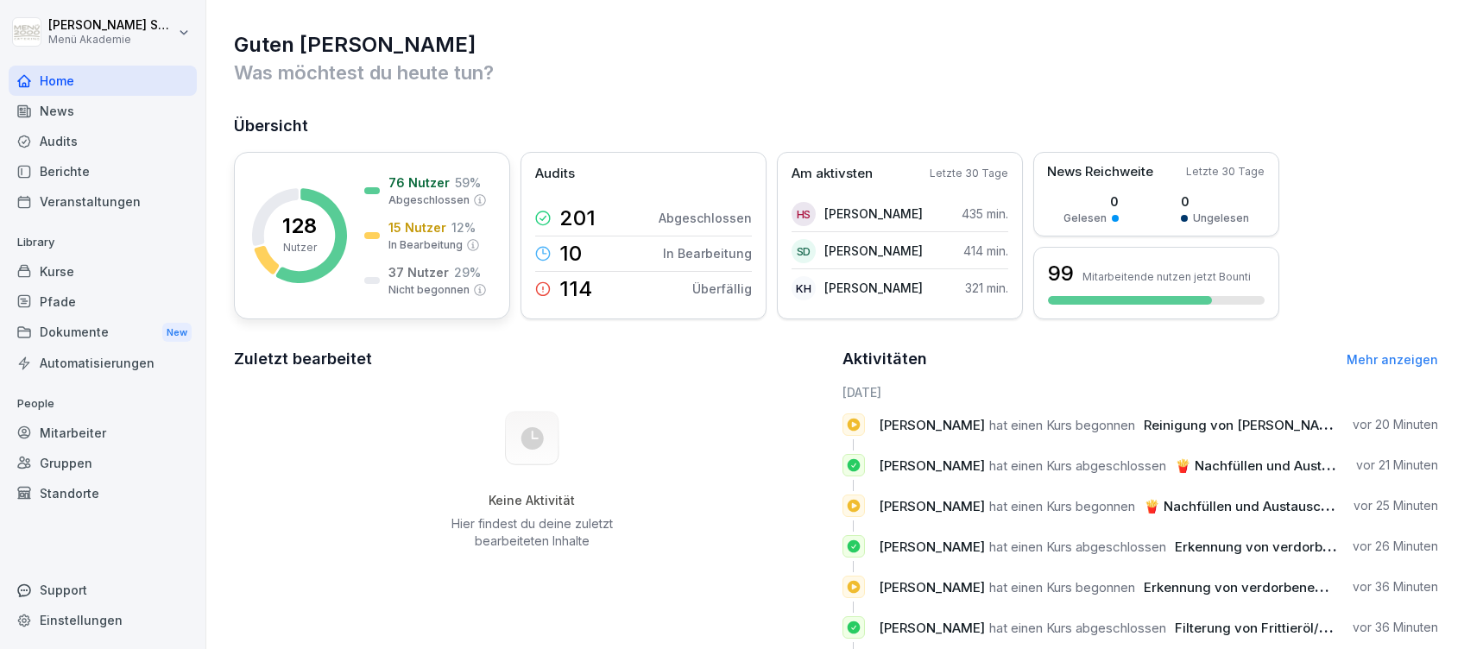
click at [452, 243] on p "In Bearbeitung" at bounding box center [425, 245] width 74 height 16
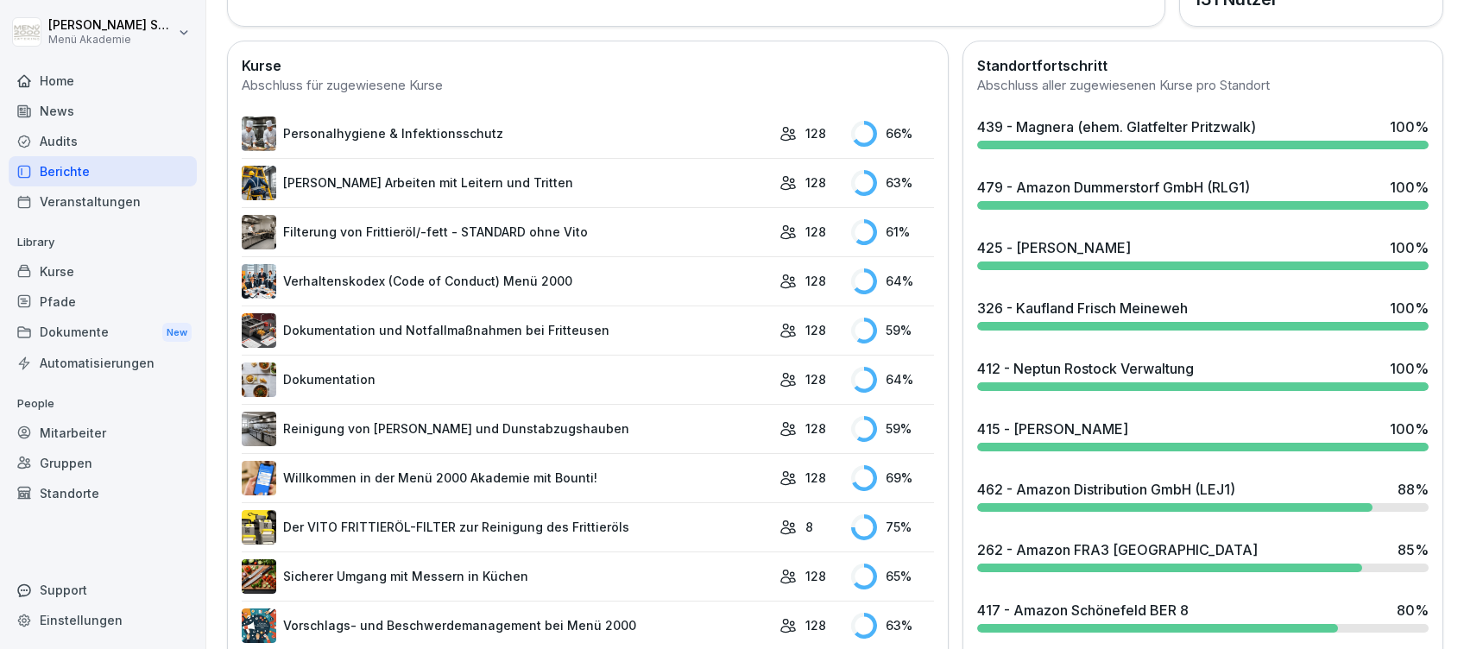
scroll to position [575, 0]
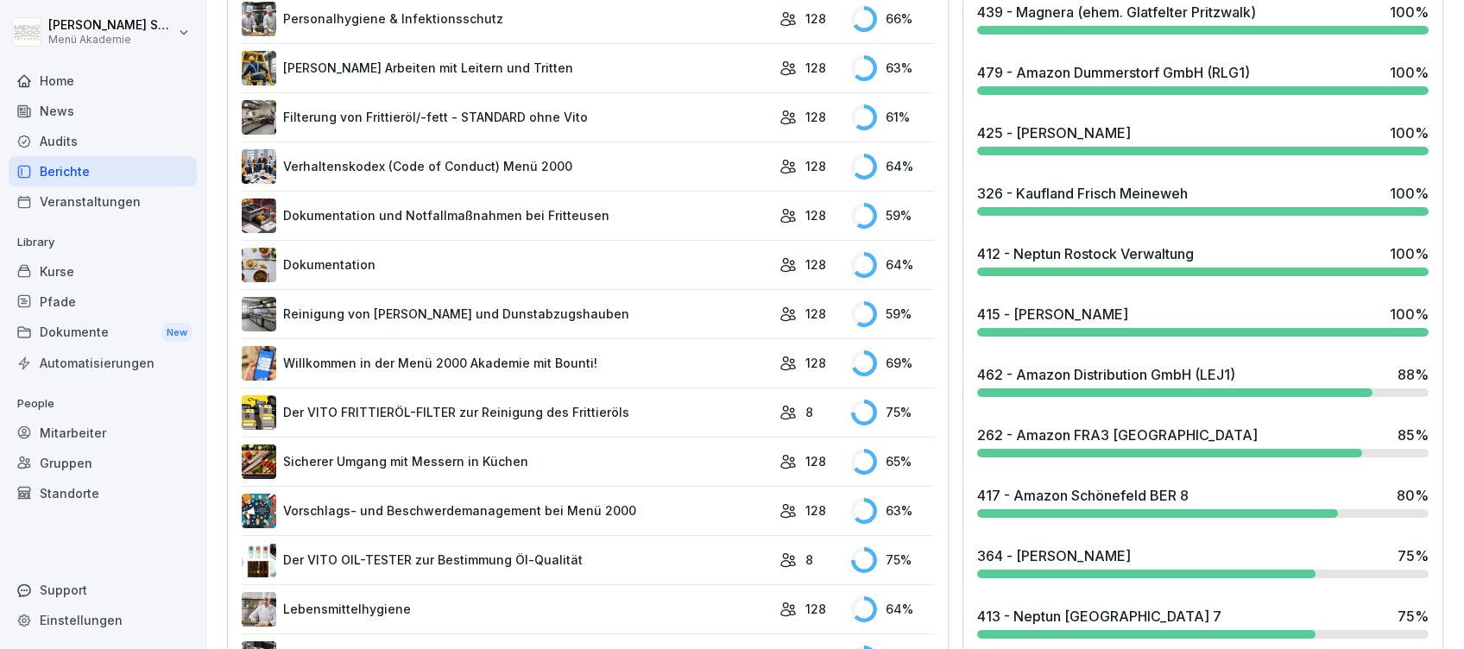
click at [1066, 432] on div "262 - Amazon FRA3 [GEOGRAPHIC_DATA]" at bounding box center [1117, 435] width 281 height 21
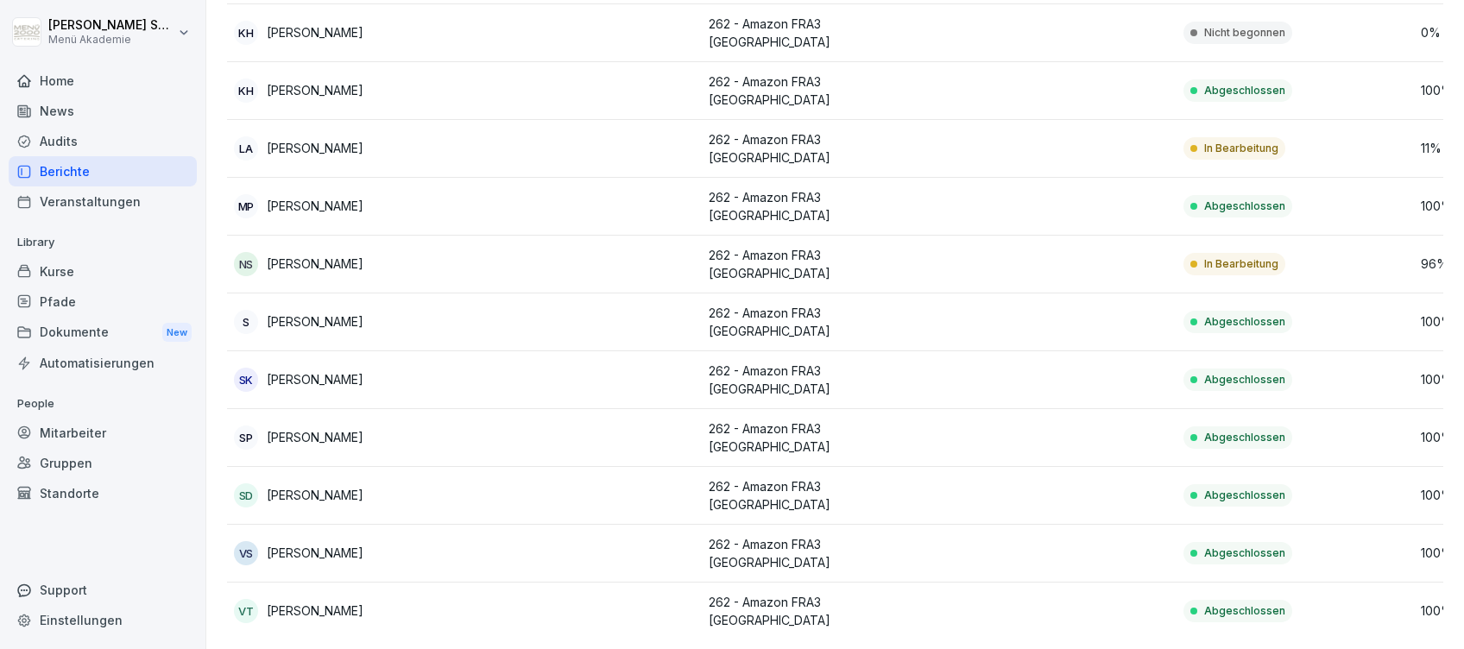
scroll to position [363, 0]
click at [47, 76] on div "Home" at bounding box center [103, 81] width 188 height 30
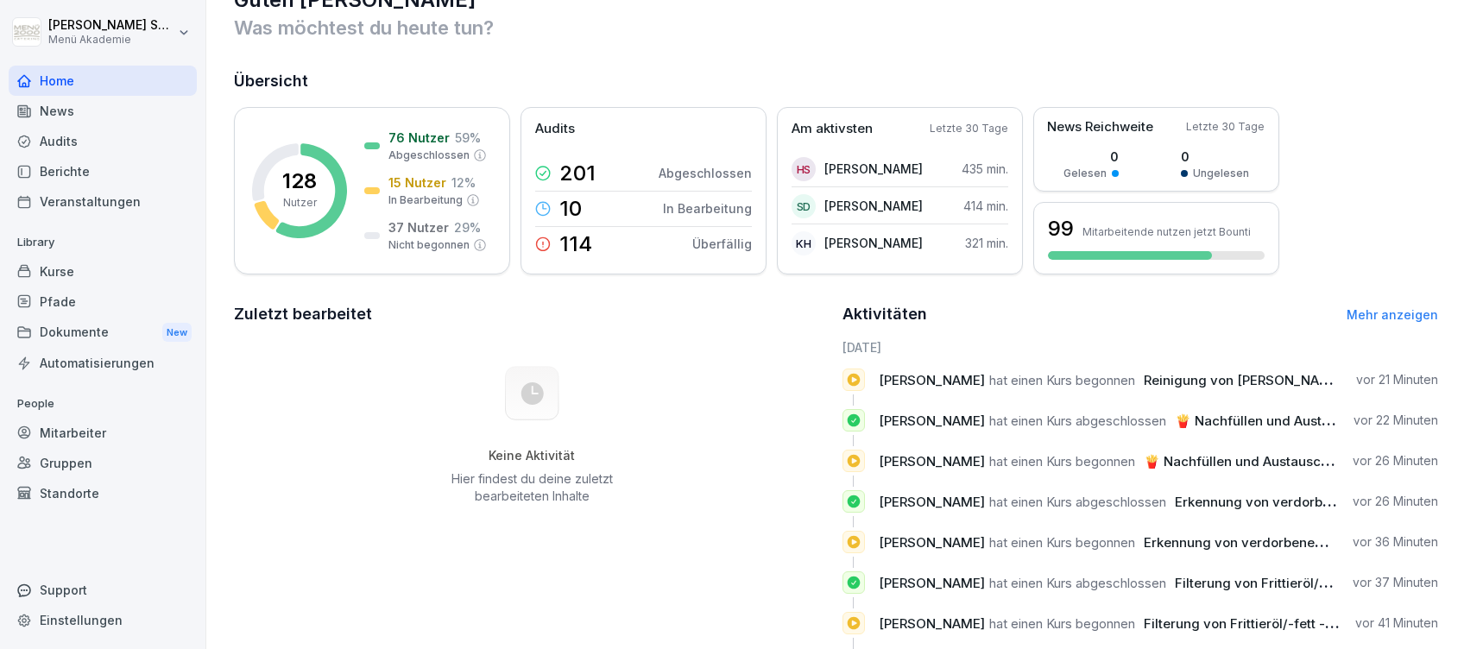
scroll to position [115, 0]
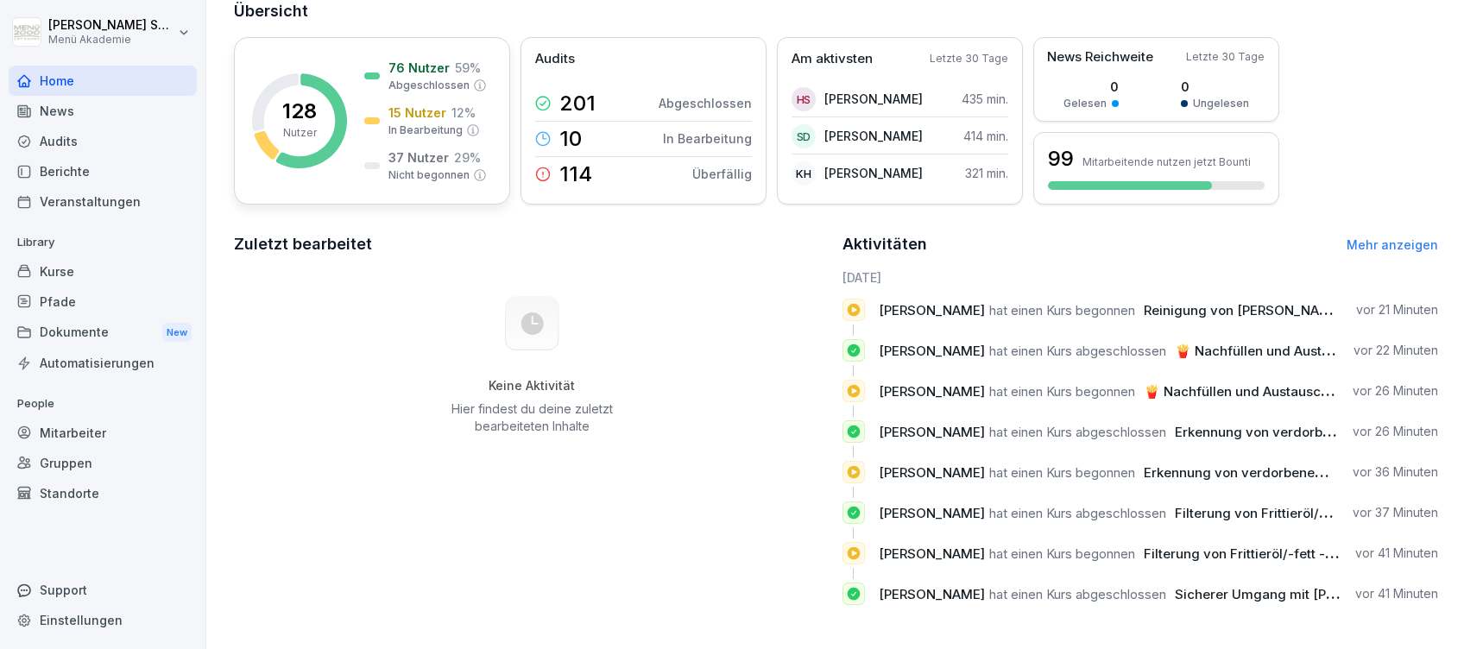
click at [341, 110] on icon at bounding box center [311, 120] width 71 height 95
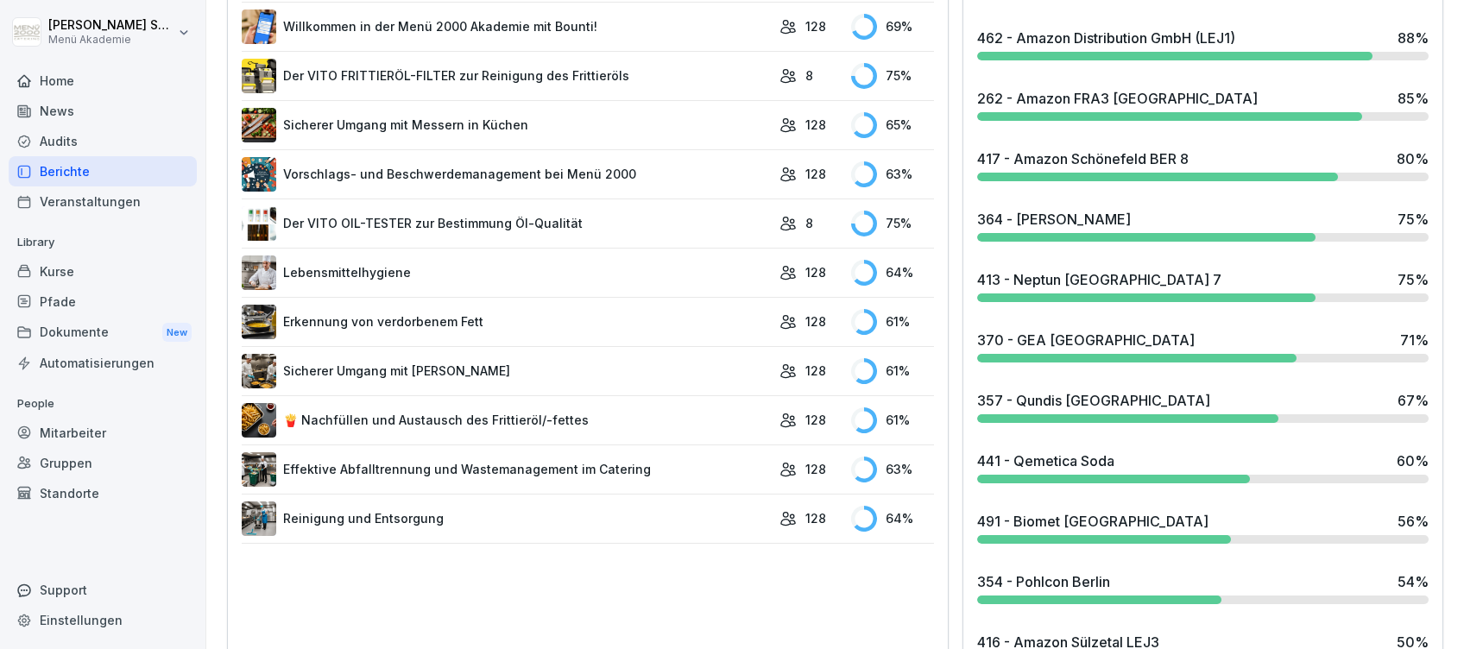
scroll to position [1026, 0]
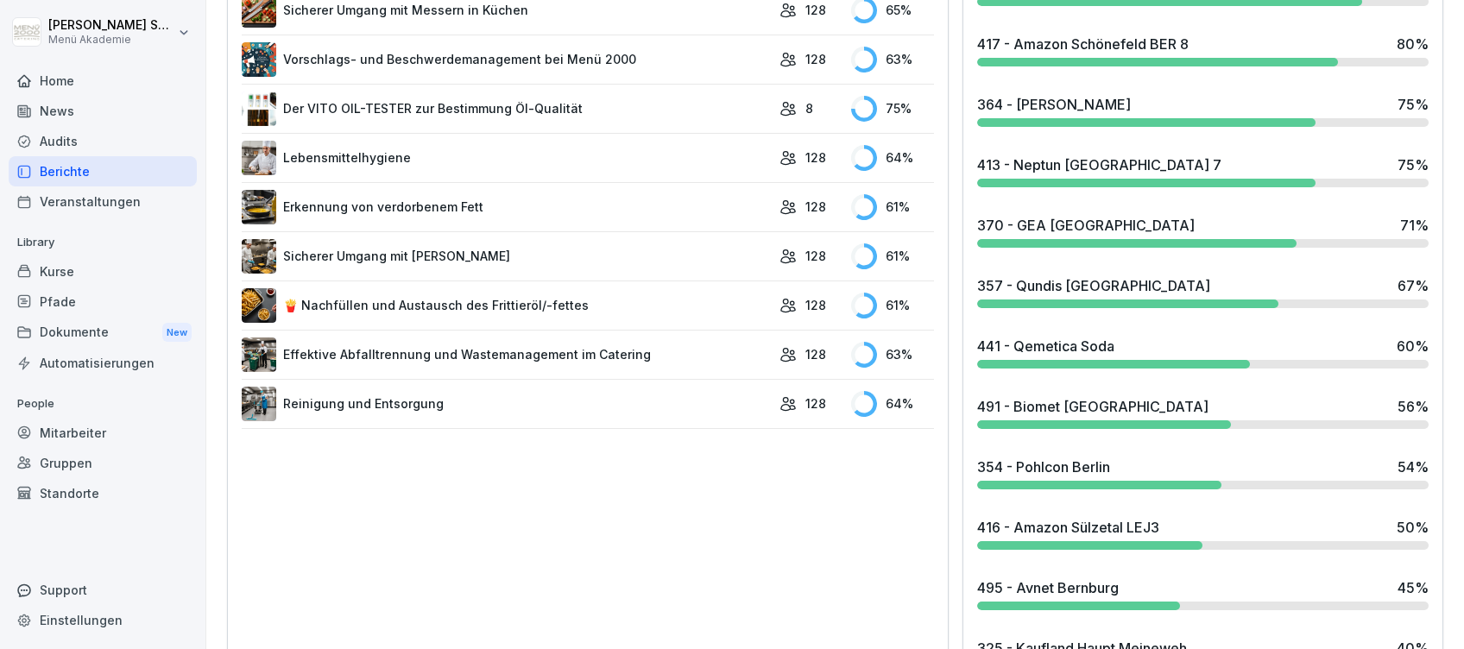
click at [1068, 408] on div "491 - Biomet [GEOGRAPHIC_DATA]" at bounding box center [1092, 406] width 231 height 21
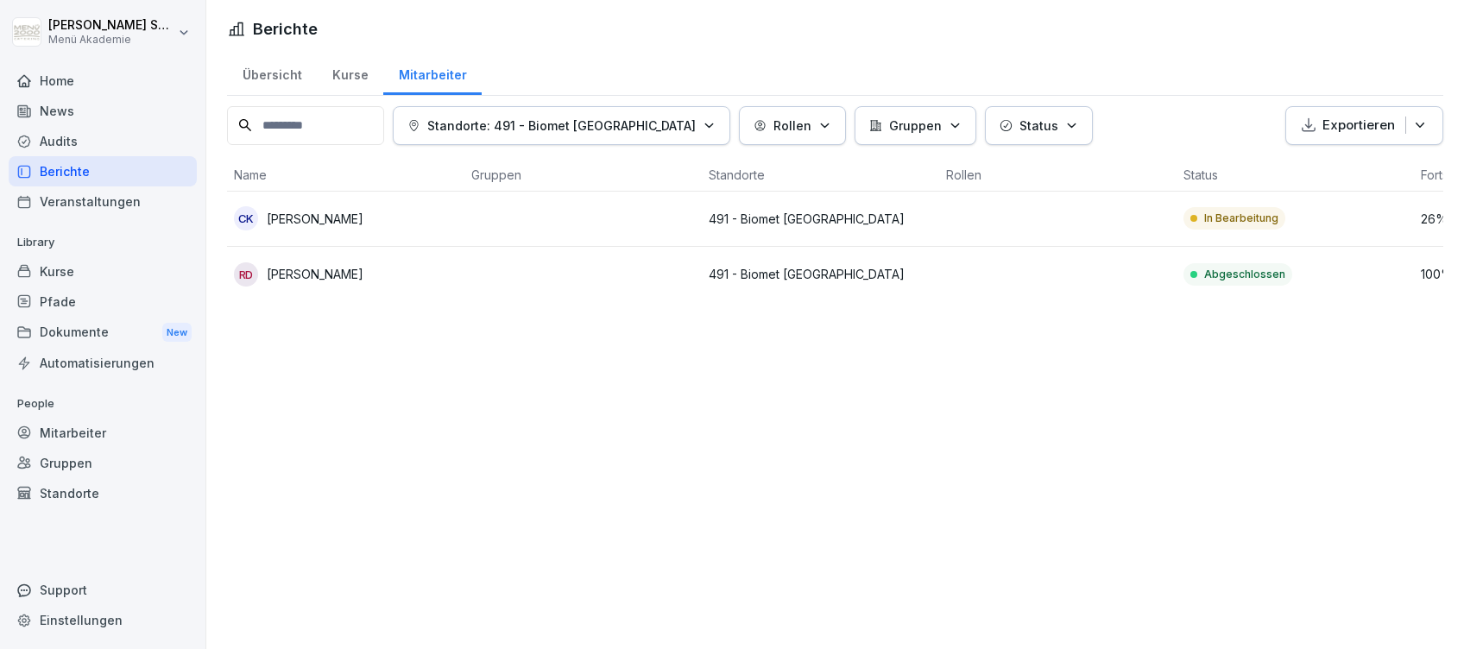
click at [57, 79] on div "Home" at bounding box center [103, 81] width 188 height 30
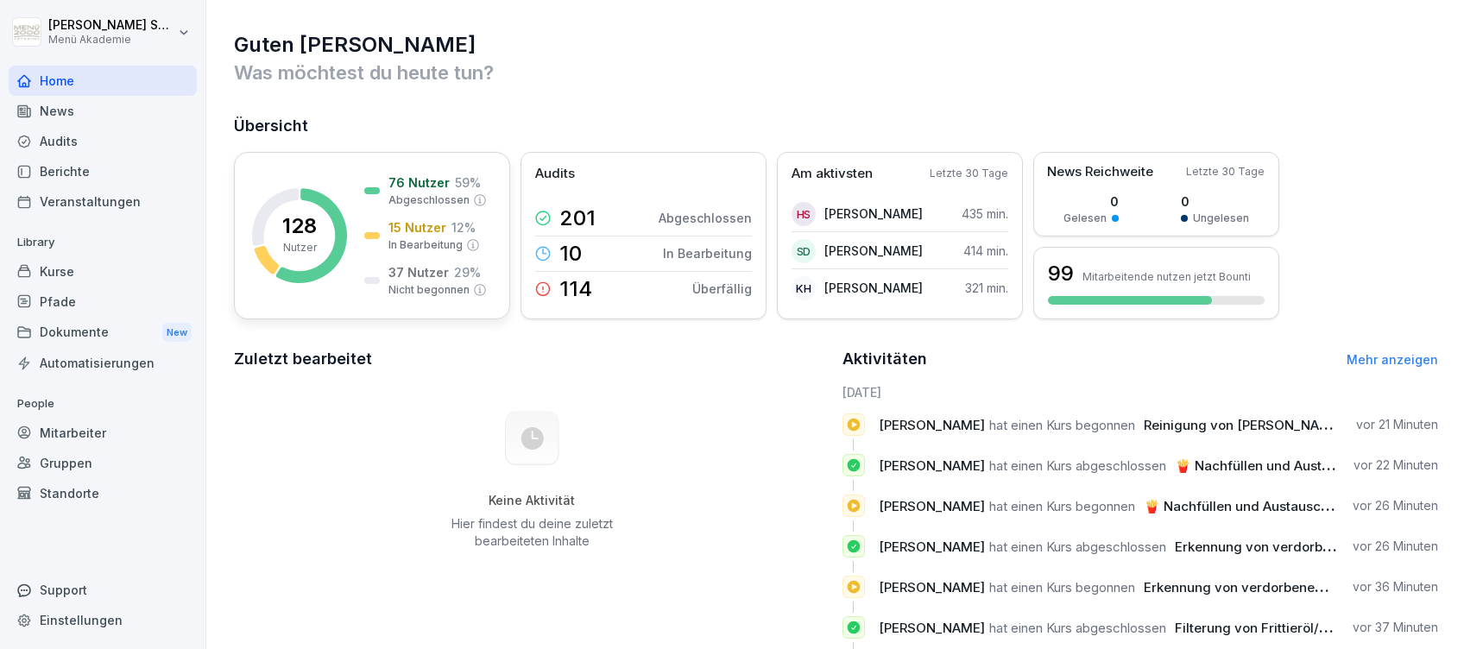
click at [416, 243] on p "In Bearbeitung" at bounding box center [425, 245] width 74 height 16
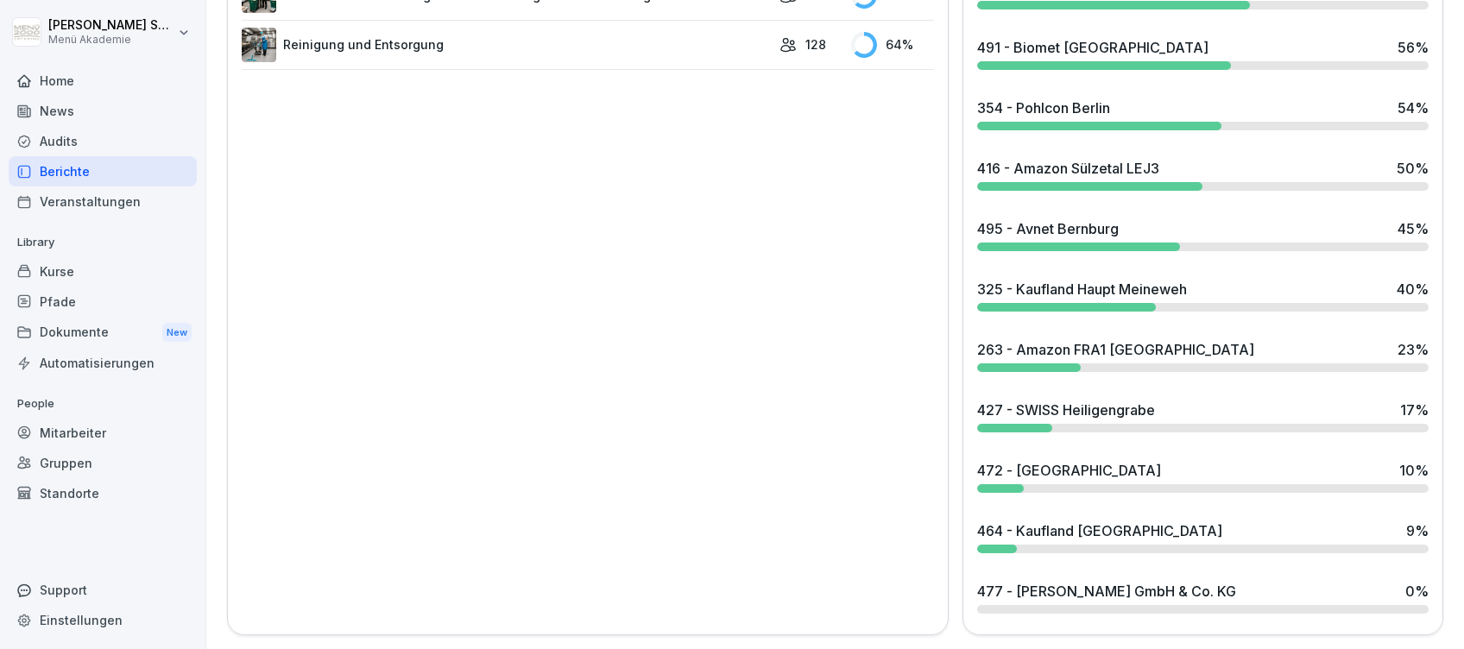
scroll to position [1401, 0]
click at [1057, 400] on div "427 - SWISS Heiligengrabe" at bounding box center [1066, 410] width 178 height 21
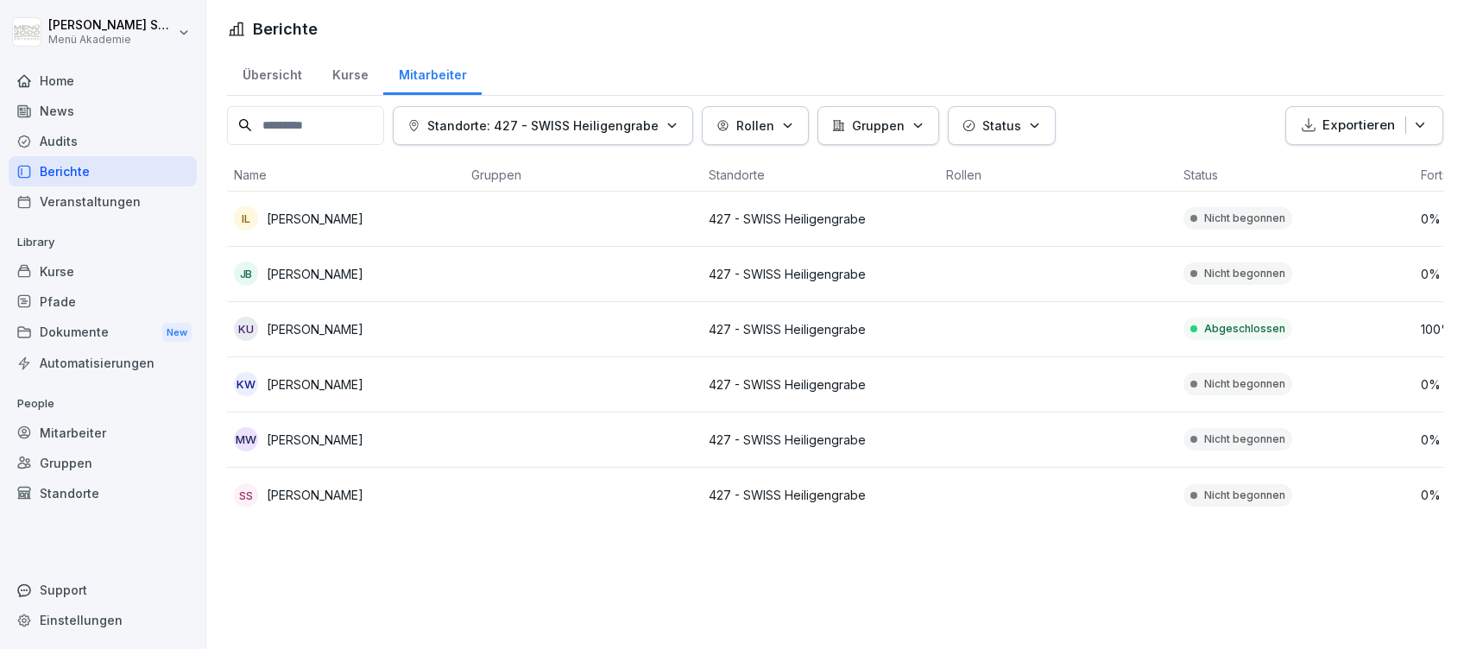
click at [34, 68] on div "Home" at bounding box center [103, 81] width 188 height 30
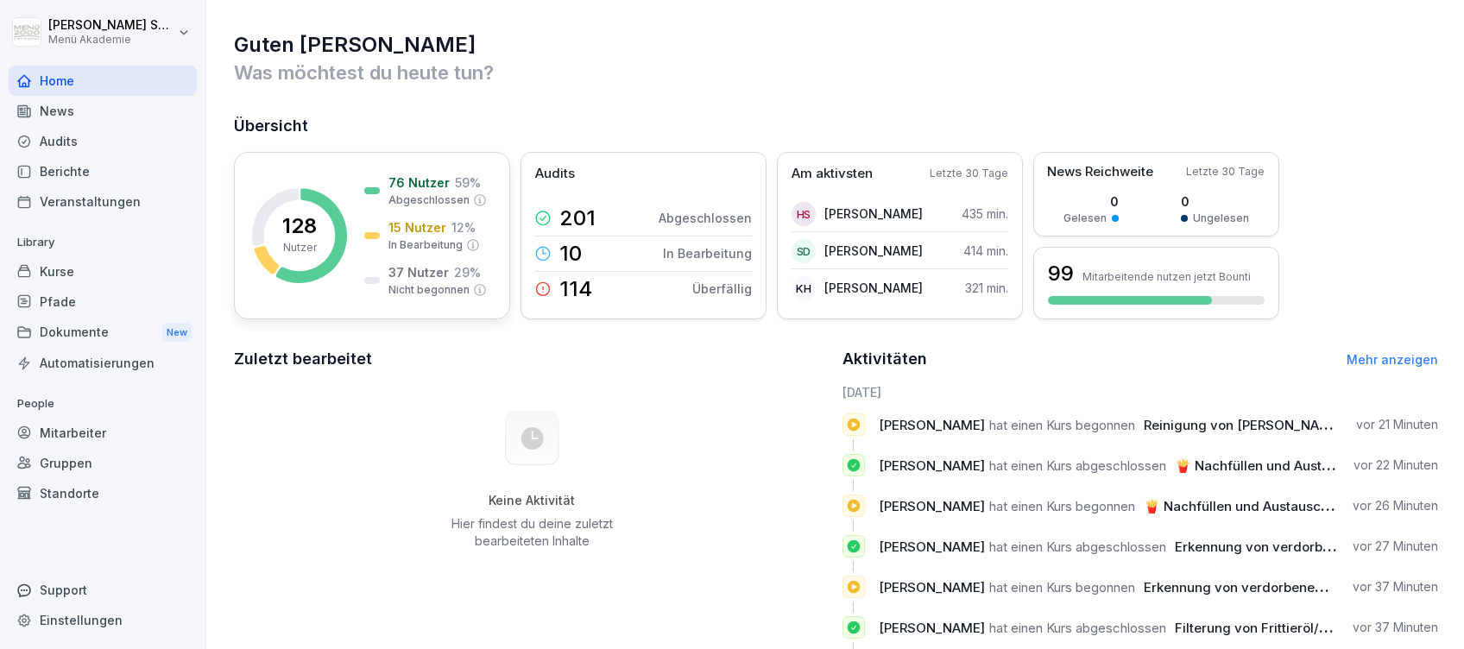
click at [438, 222] on p "15 Nutzer" at bounding box center [417, 227] width 58 height 18
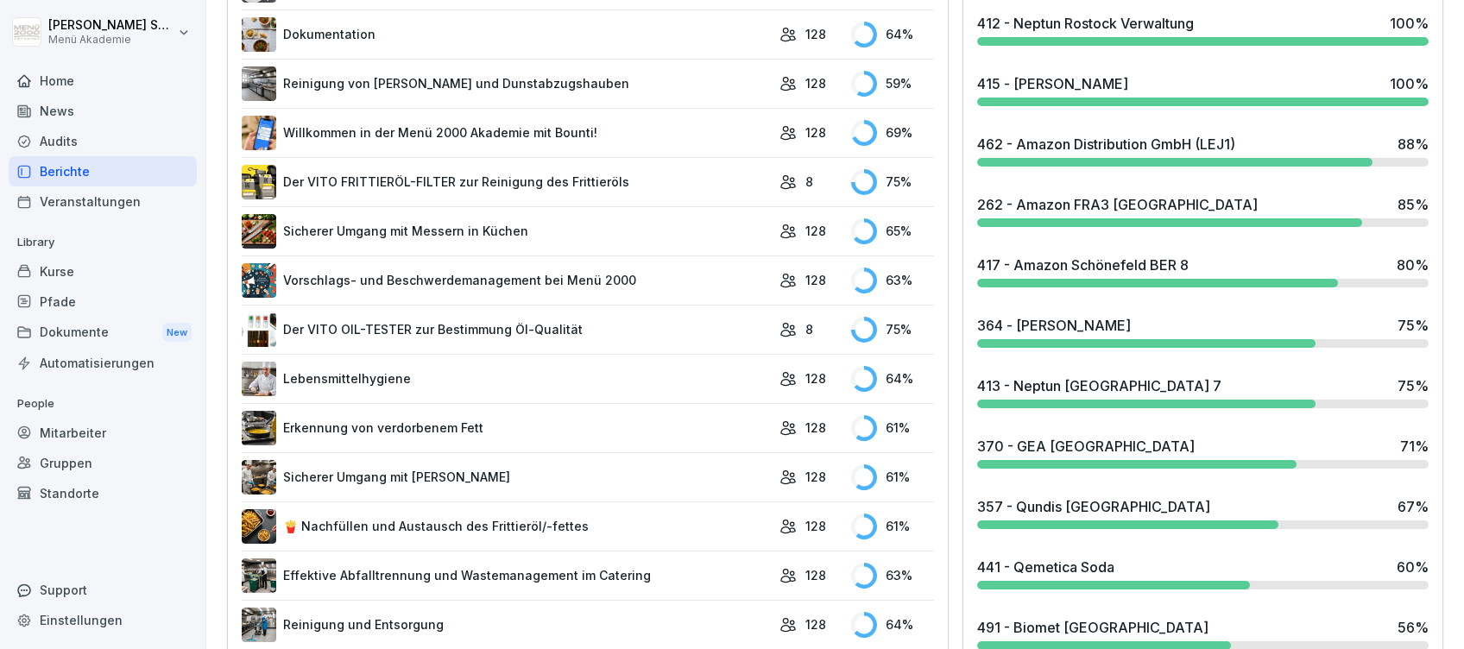
scroll to position [920, 0]
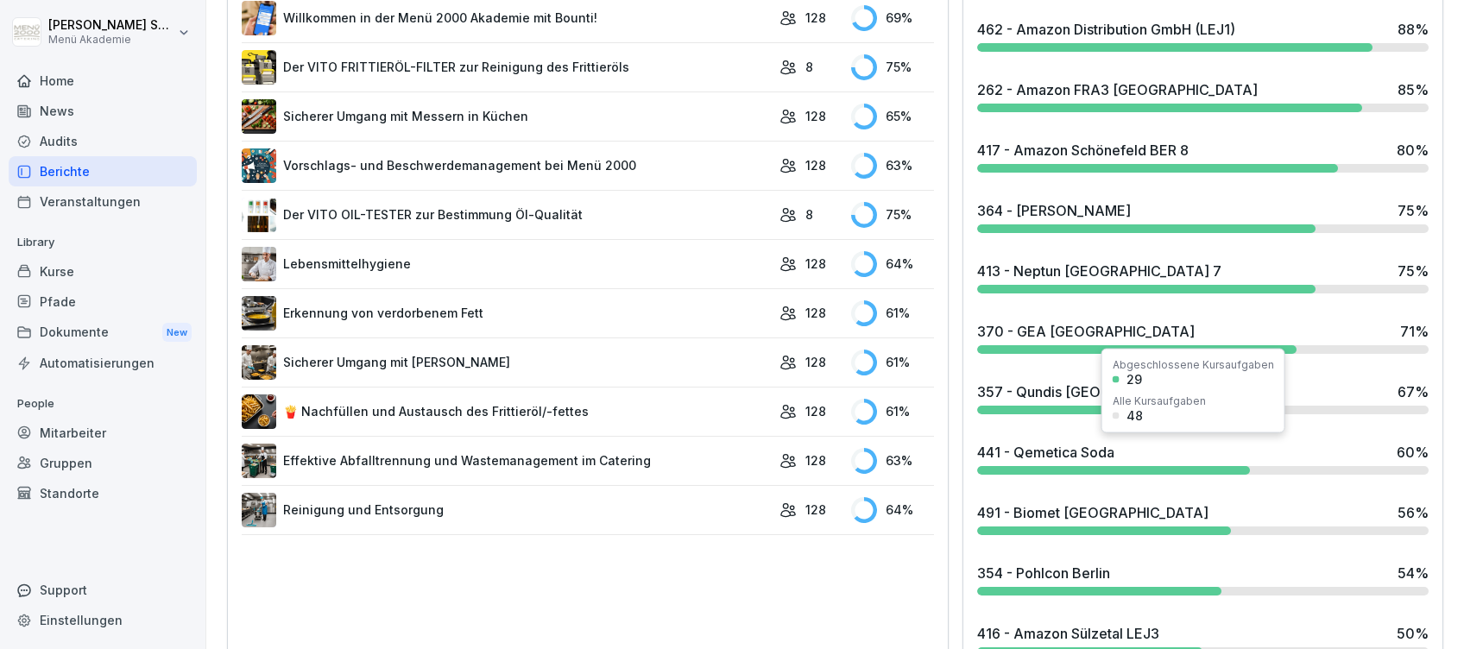
click at [1078, 461] on div "441 - Qemetica Soda 60 %" at bounding box center [1202, 458] width 465 height 47
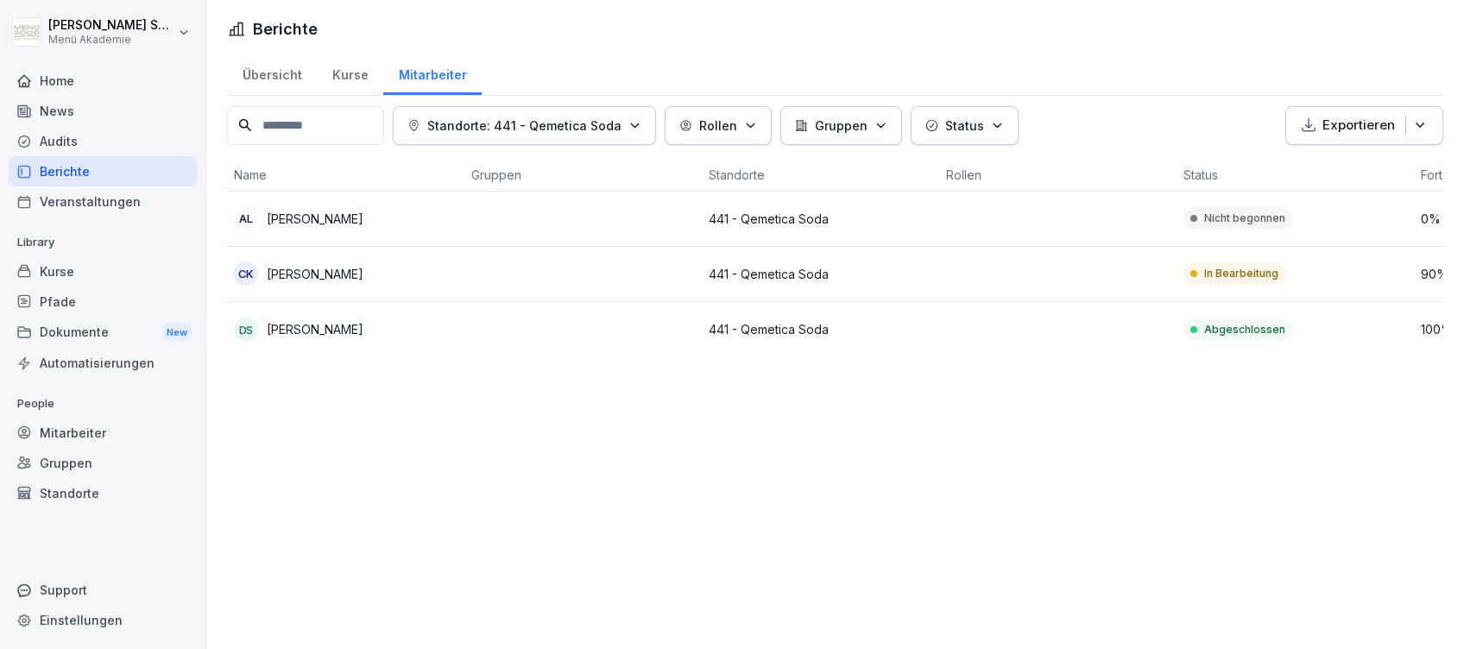
click at [65, 77] on div "Home" at bounding box center [103, 81] width 188 height 30
